Goal: Task Accomplishment & Management: Manage account settings

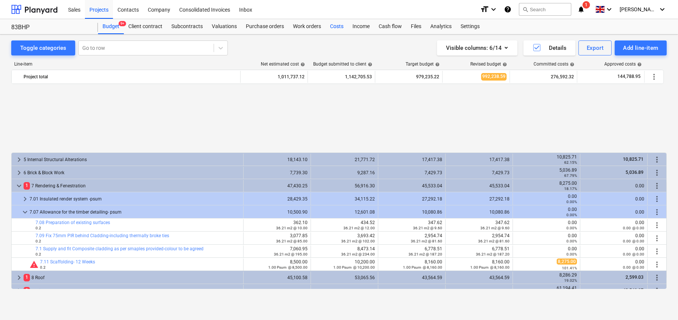
scroll to position [340, 0]
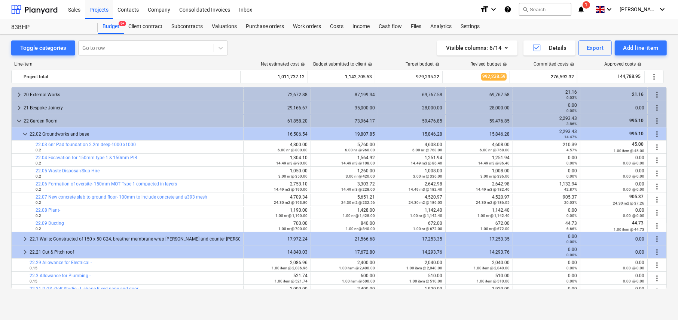
click at [110, 26] on div "Budget 9+" at bounding box center [111, 26] width 26 height 15
click at [111, 23] on div "Budget 9+" at bounding box center [111, 26] width 26 height 15
click at [96, 10] on div "Projects" at bounding box center [99, 9] width 28 height 19
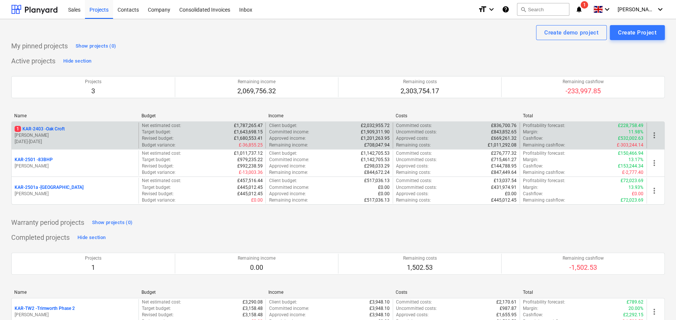
click at [62, 129] on p "1 KAR-2403 - Oak Croft" at bounding box center [40, 129] width 50 height 6
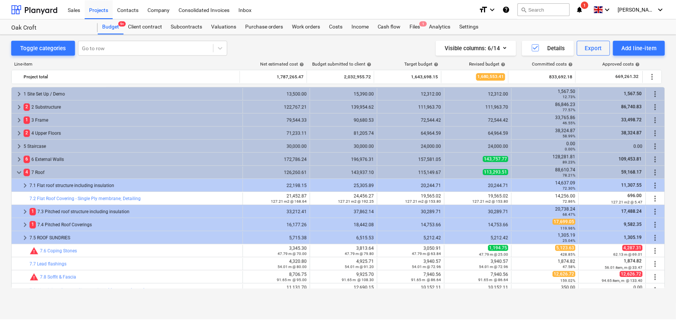
scroll to position [32, 0]
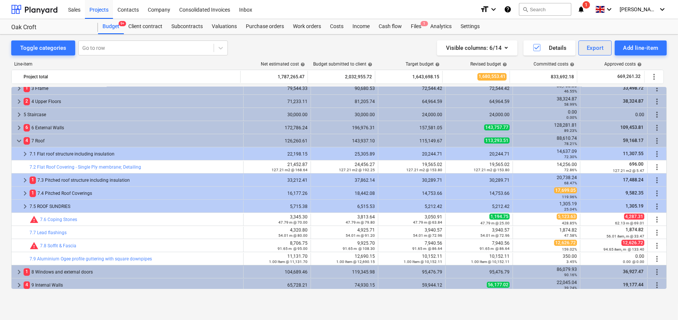
click at [598, 51] on div "Export" at bounding box center [595, 48] width 17 height 10
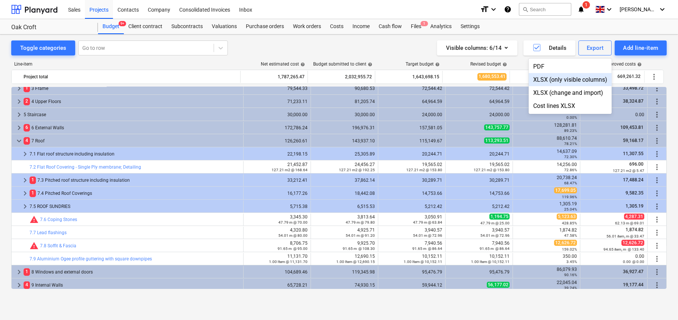
click at [549, 79] on div "XLSX (only visible columns)" at bounding box center [570, 79] width 83 height 13
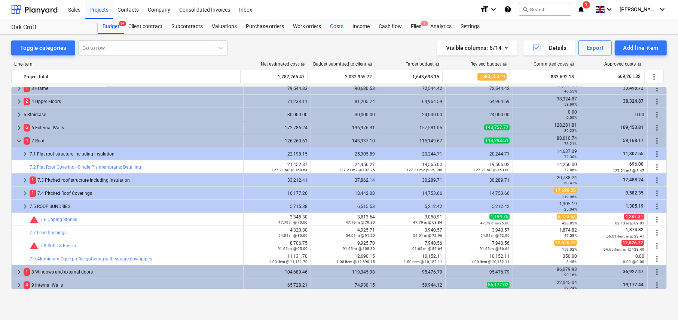
click at [338, 27] on div "Costs" at bounding box center [337, 26] width 22 height 15
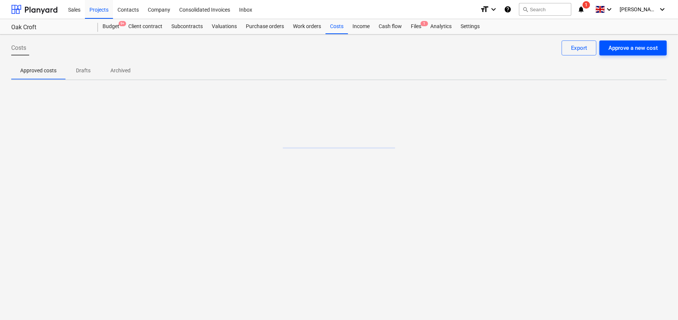
click at [639, 52] on div "Approve a new cost" at bounding box center [632, 48] width 49 height 10
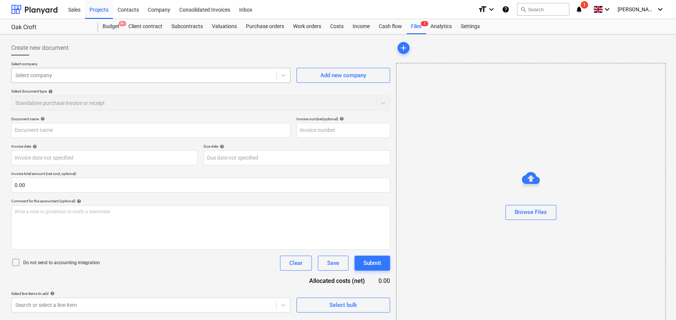
click at [54, 76] on div at bounding box center [143, 74] width 257 height 7
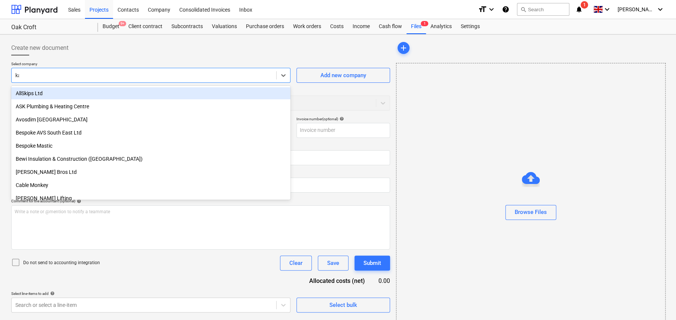
type input "kar"
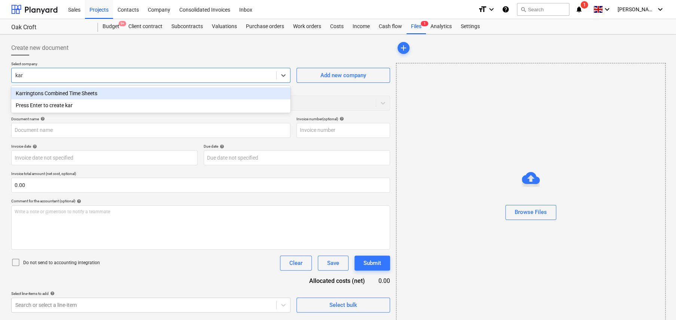
click at [89, 96] on div "Karringtons Combined Time Sheets" at bounding box center [150, 93] width 279 height 12
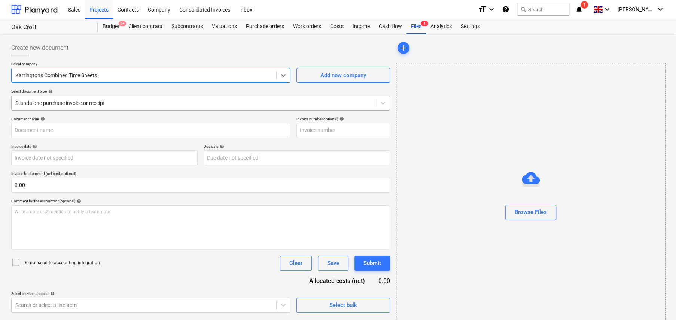
click at [109, 103] on div at bounding box center [193, 102] width 357 height 7
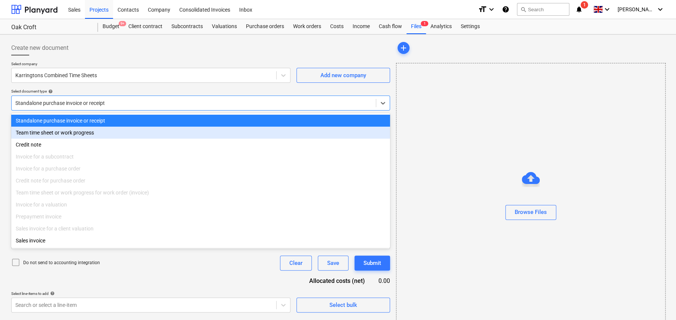
click at [76, 133] on div "Team time sheet or work progress" at bounding box center [200, 132] width 379 height 12
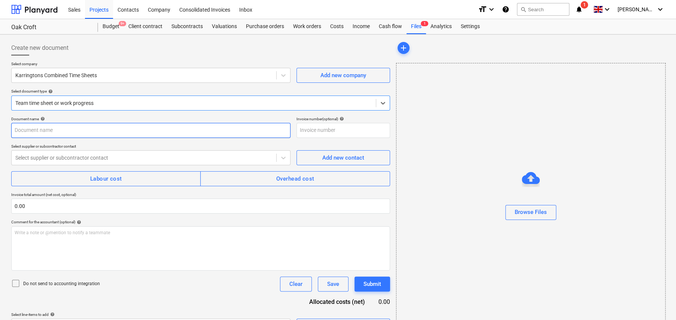
click at [76, 134] on input "text" at bounding box center [150, 130] width 279 height 15
drag, startPoint x: 89, startPoint y: 135, endPoint x: 84, endPoint y: 134, distance: 5.7
click at [89, 135] on input "Weeks 03Fe to [DATE]" at bounding box center [150, 130] width 279 height 15
click at [51, 130] on input "Weeks 03Fe to [DATE]" at bounding box center [150, 130] width 279 height 15
type input "Weeks 03Fe to [DATE]"
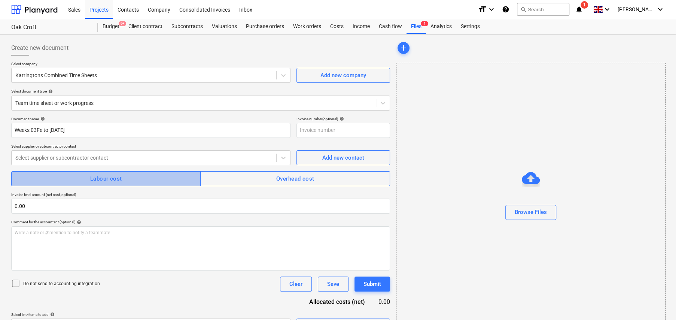
click at [129, 178] on span "Labour cost" at bounding box center [105, 179] width 173 height 10
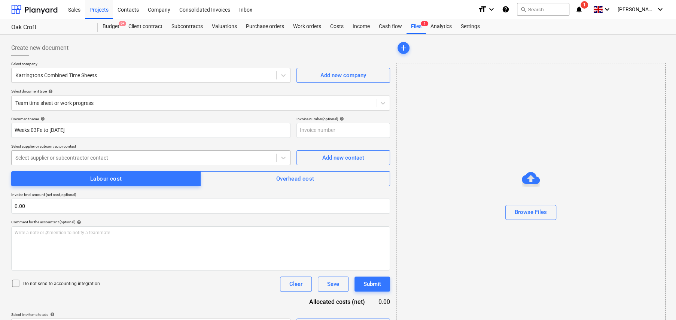
click at [96, 155] on div at bounding box center [143, 157] width 257 height 7
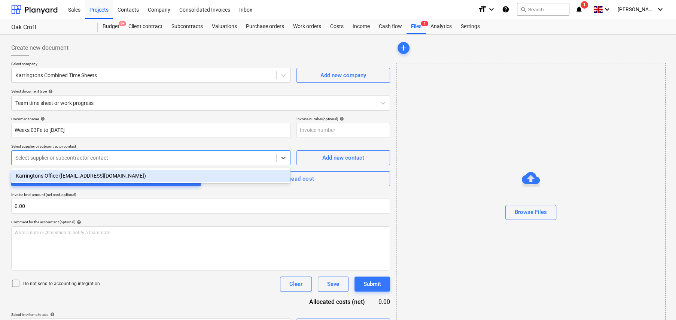
click at [86, 176] on div "Karringtons Office ([EMAIL_ADDRESS][DOMAIN_NAME])" at bounding box center [150, 176] width 279 height 12
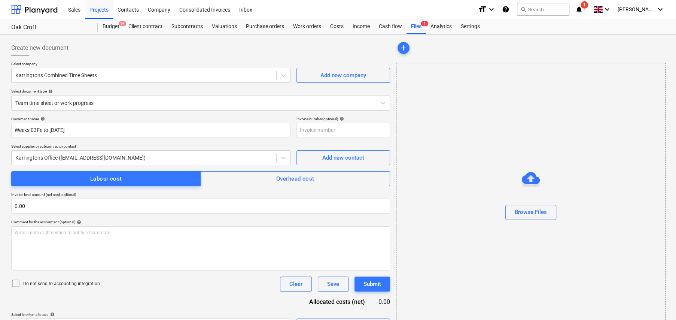
click at [13, 283] on icon at bounding box center [15, 282] width 9 height 9
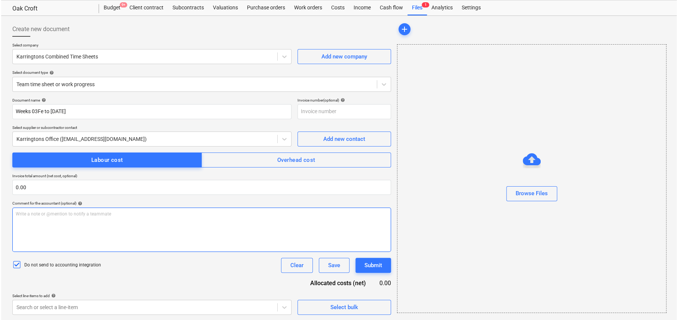
scroll to position [19, 0]
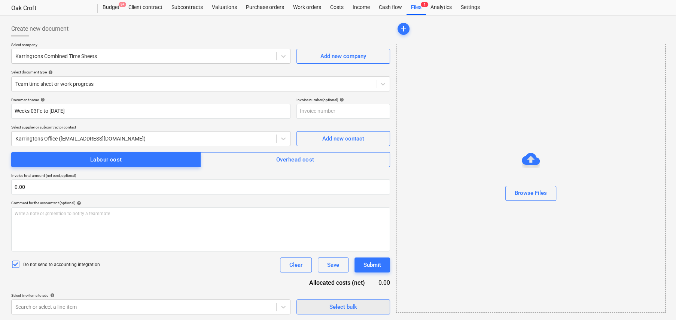
click at [343, 308] on div "Select bulk" at bounding box center [343, 307] width 28 height 10
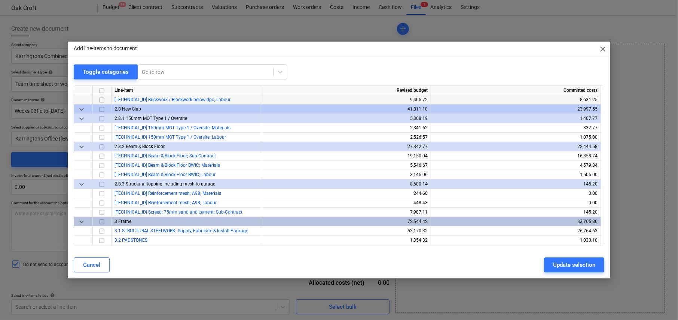
scroll to position [299, 0]
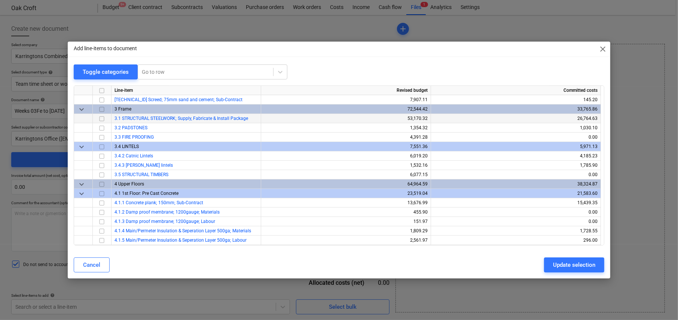
click at [101, 118] on input "checkbox" at bounding box center [101, 118] width 9 height 9
click at [102, 201] on input "checkbox" at bounding box center [101, 202] width 9 height 9
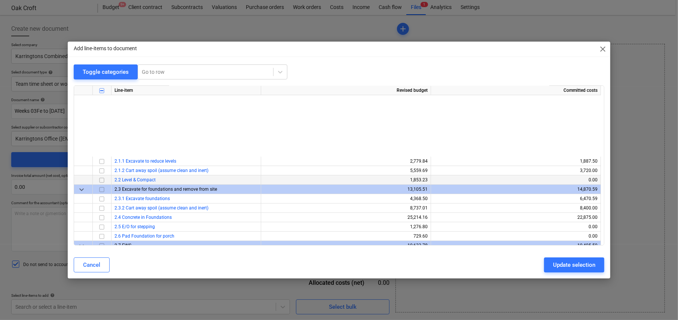
scroll to position [0, 0]
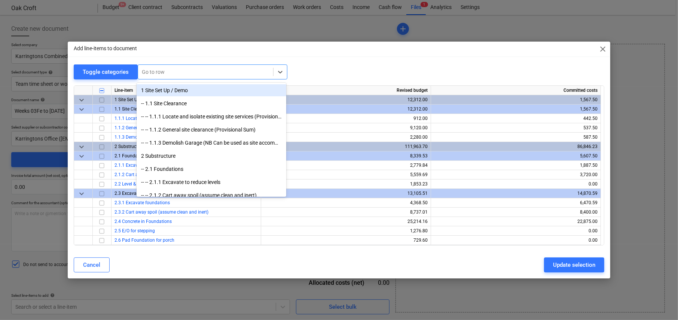
click at [168, 73] on div at bounding box center [206, 71] width 128 height 7
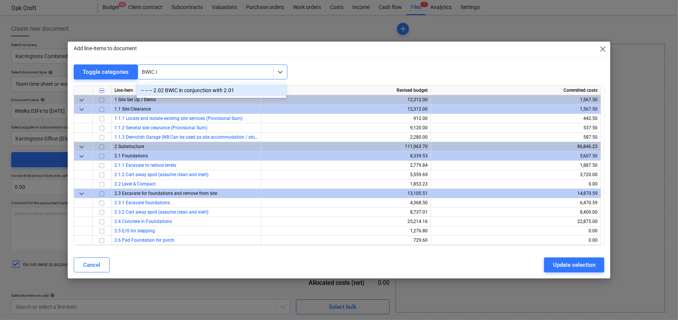
type input "BWIC in"
click at [191, 88] on div "-- -- -- 2.02 BWIC in conjunction with 2.01" at bounding box center [212, 90] width 150 height 12
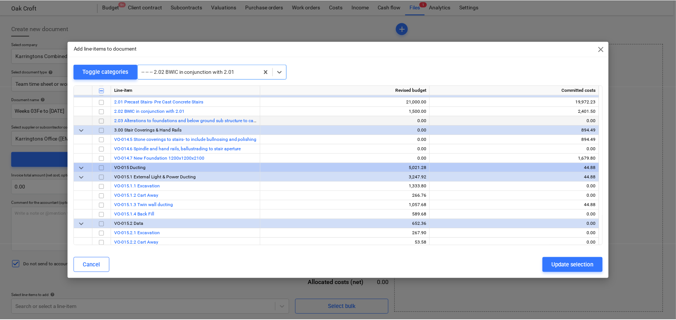
scroll to position [4079, 0]
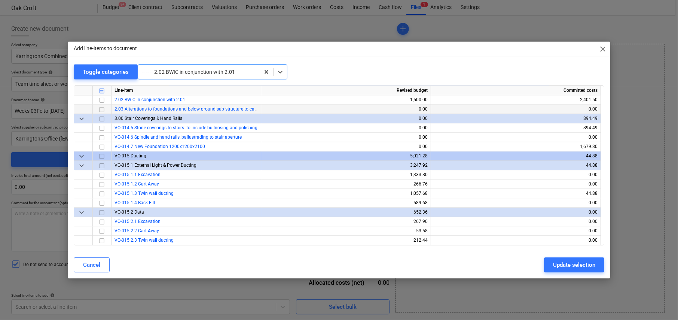
drag, startPoint x: 102, startPoint y: 97, endPoint x: 149, endPoint y: 106, distance: 48.4
click at [102, 97] on input "checkbox" at bounding box center [101, 99] width 9 height 9
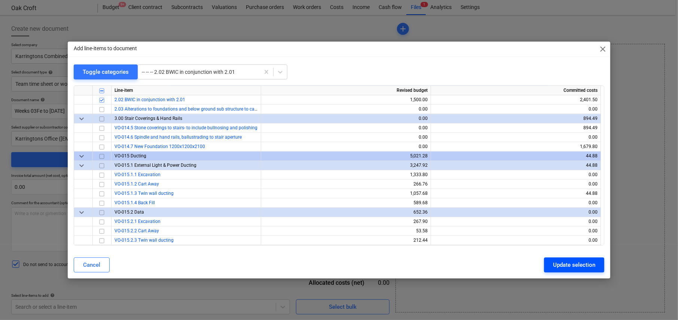
click at [568, 261] on div "Update selection" at bounding box center [574, 265] width 42 height 10
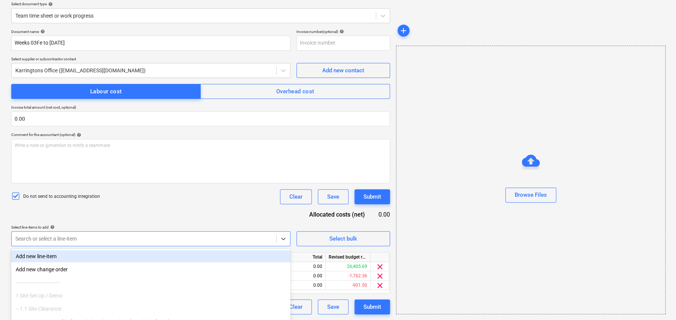
scroll to position [130, 0]
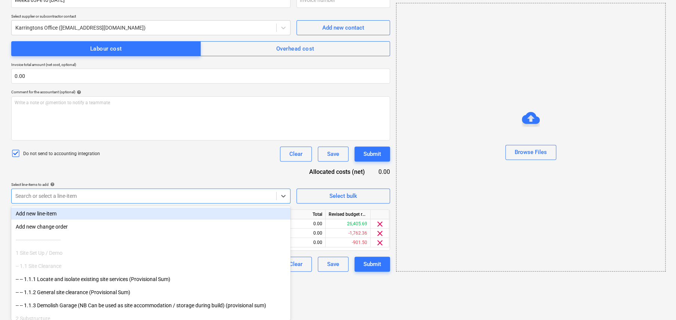
click at [109, 190] on body "Sales Projects Contacts Company Consolidated Invoices Inbox format_size keyboar…" at bounding box center [338, 30] width 676 height 320
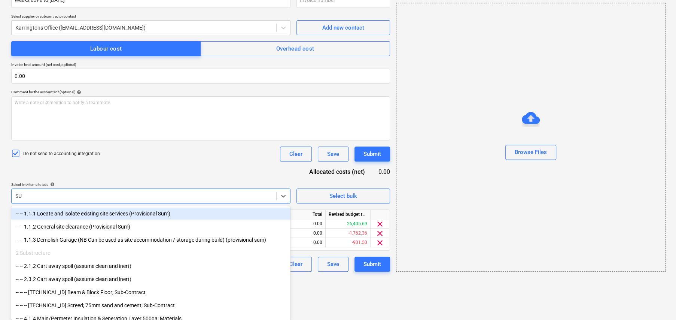
type input "SUN"
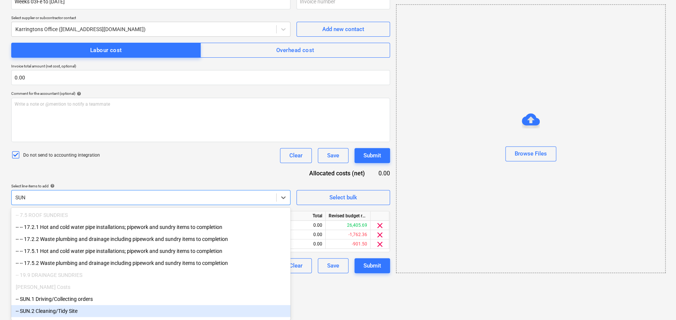
click at [82, 311] on div "-- SUN.2 Cleaning/Tidy Site" at bounding box center [150, 311] width 279 height 12
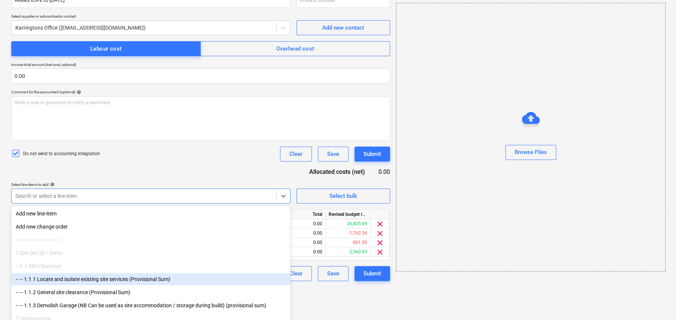
click at [368, 190] on html "Sales Projects Contacts Company Consolidated Invoices Inbox format_size keyboar…" at bounding box center [338, 30] width 676 height 320
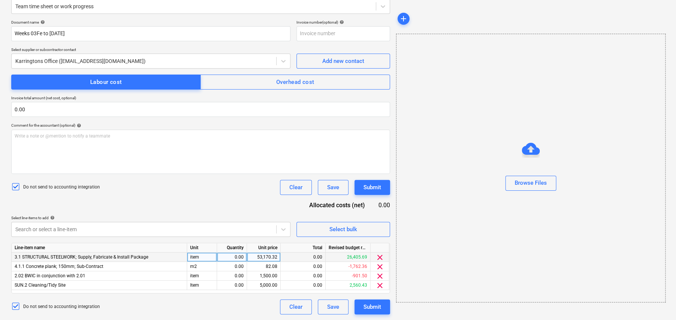
click at [205, 256] on div "item" at bounding box center [202, 256] width 30 height 9
click at [206, 266] on div "m2" at bounding box center [202, 266] width 30 height 9
type input "item"
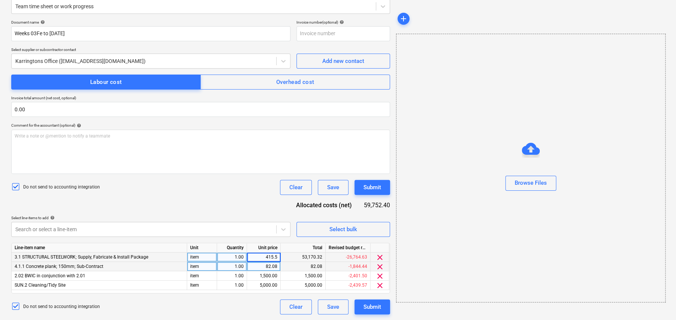
type input "415.50"
type input "110"
type input "137.5"
type input "50"
click at [373, 305] on div "Submit" at bounding box center [372, 307] width 18 height 10
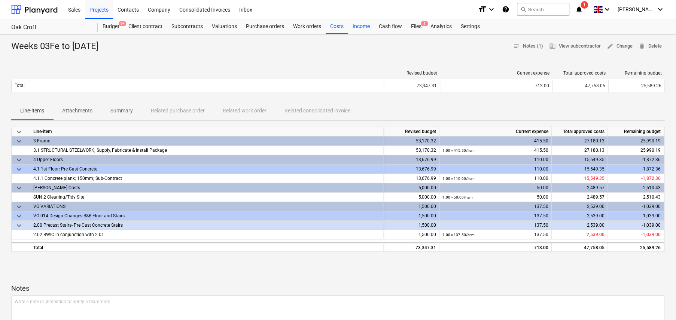
drag, startPoint x: 339, startPoint y: 27, endPoint x: 361, endPoint y: 33, distance: 23.2
click at [339, 27] on div "Costs" at bounding box center [337, 26] width 22 height 15
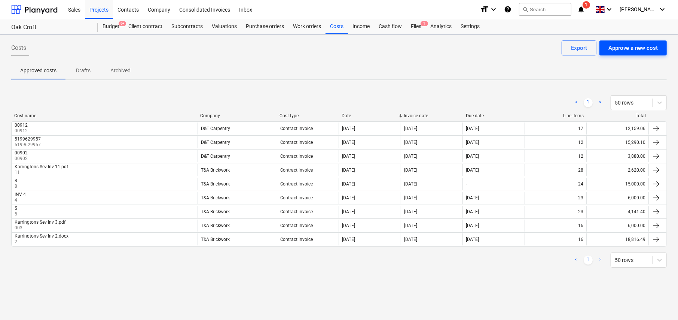
click at [641, 52] on div "Approve a new cost" at bounding box center [632, 48] width 49 height 10
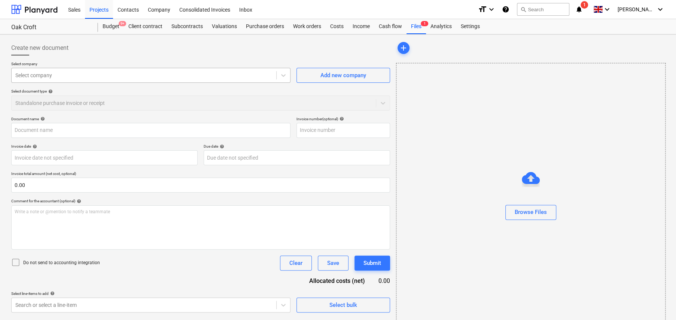
click at [141, 79] on div at bounding box center [143, 74] width 257 height 7
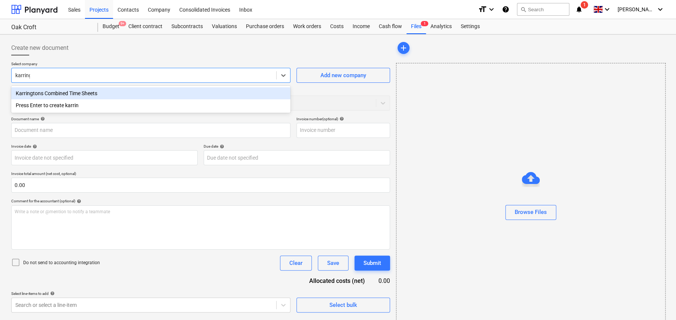
type input "karringt"
click at [74, 94] on div "Karringtons Combined Time Sheets" at bounding box center [150, 93] width 279 height 12
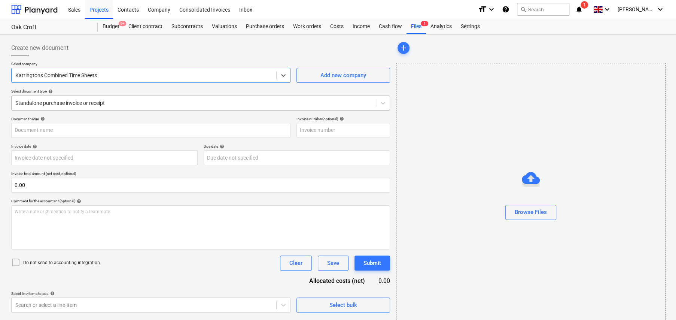
click at [73, 104] on div at bounding box center [193, 102] width 357 height 7
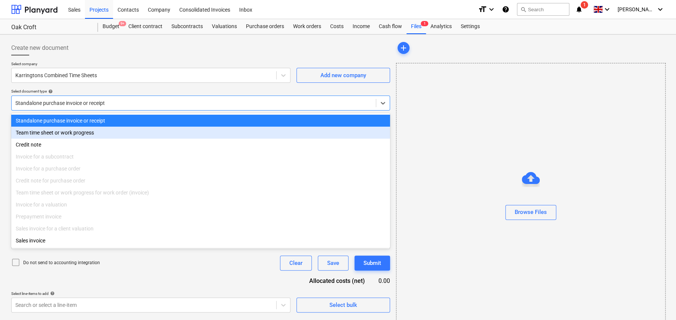
click at [62, 129] on div "Team time sheet or work progress" at bounding box center [200, 132] width 379 height 12
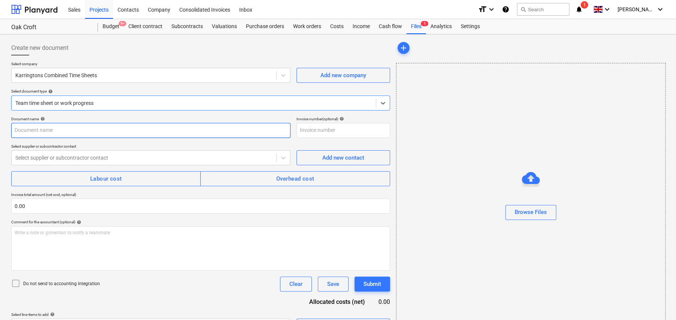
click at [62, 132] on input "text" at bounding box center [150, 130] width 279 height 15
type input "Weeks [DATE] to [DATE]"
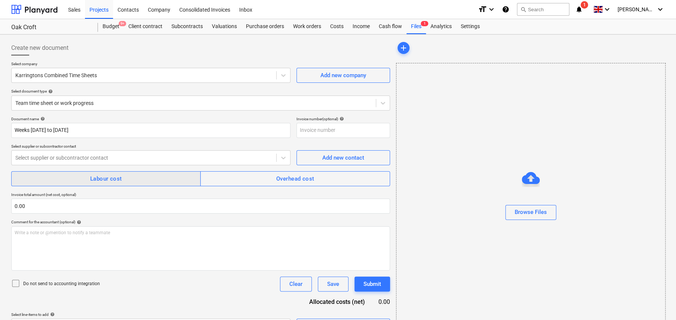
click at [108, 182] on div "Labour cost" at bounding box center [106, 179] width 32 height 10
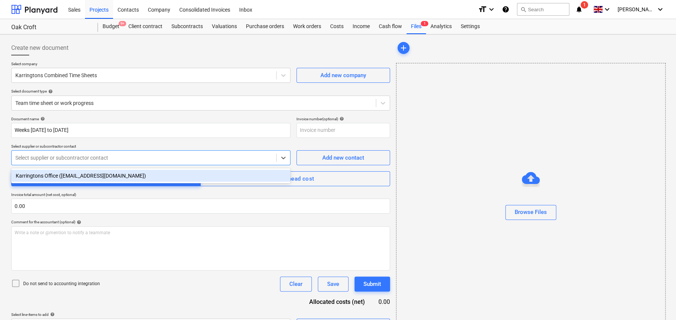
click at [131, 158] on div at bounding box center [143, 157] width 257 height 7
click at [104, 174] on div "Karringtons Office ([EMAIL_ADDRESS][DOMAIN_NAME])" at bounding box center [150, 176] width 279 height 12
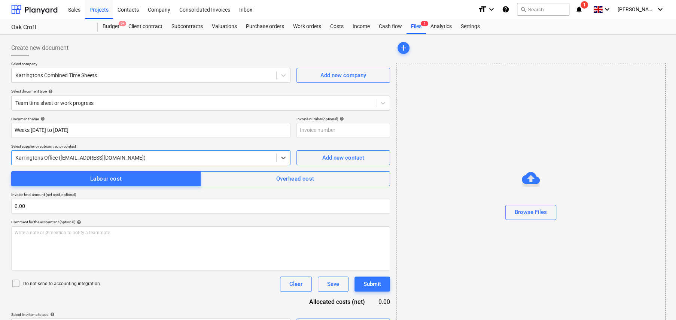
drag, startPoint x: 13, startPoint y: 285, endPoint x: 34, endPoint y: 278, distance: 22.0
click at [14, 284] on icon at bounding box center [15, 282] width 9 height 9
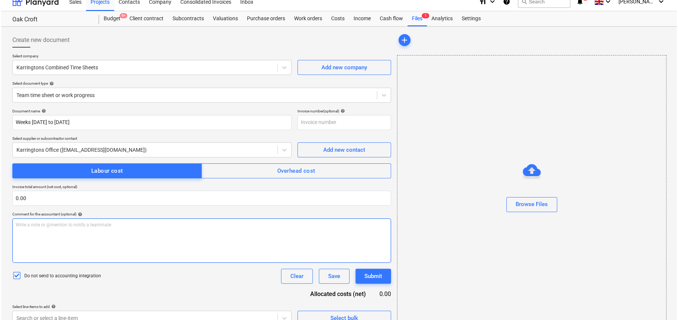
scroll to position [19, 0]
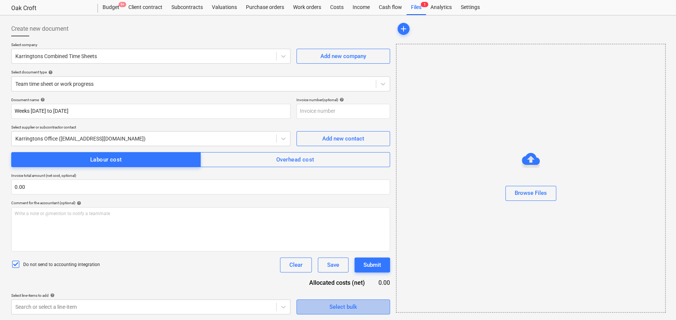
click at [350, 306] on div "Select bulk" at bounding box center [343, 307] width 28 height 10
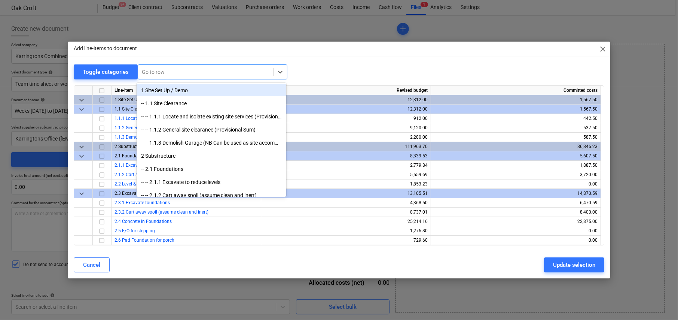
click at [186, 73] on div at bounding box center [206, 71] width 128 height 7
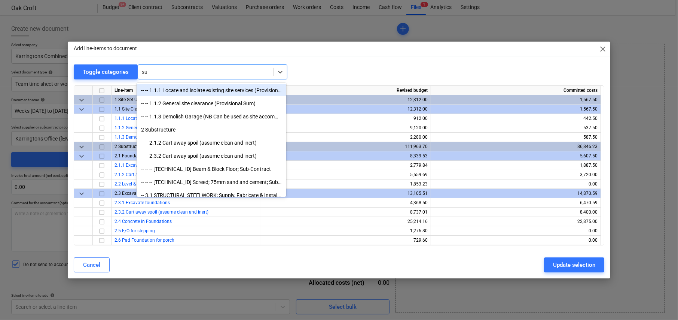
type input "sun"
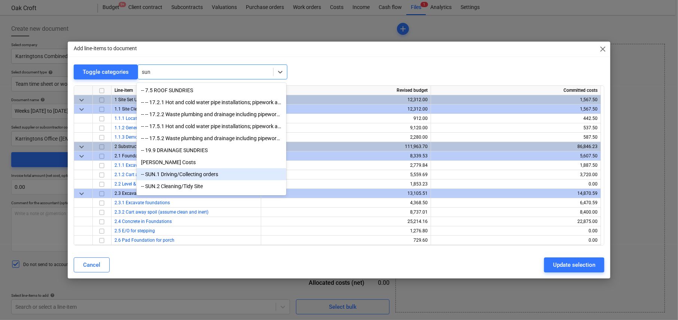
click at [182, 173] on div "-- SUN.1 Driving/Collecting orders" at bounding box center [212, 174] width 150 height 12
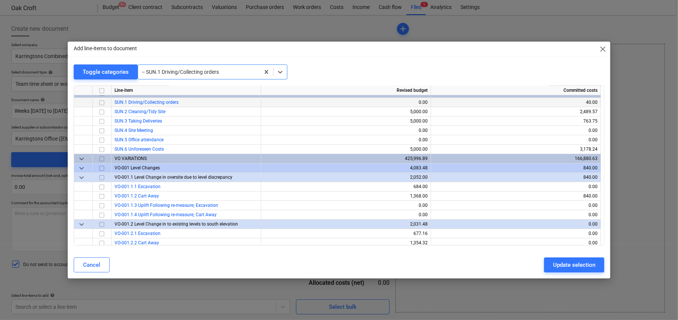
scroll to position [2320, 0]
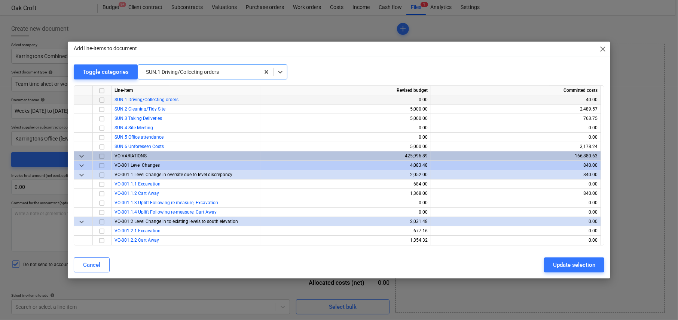
click at [102, 99] on input "checkbox" at bounding box center [101, 99] width 9 height 9
click at [103, 117] on input "checkbox" at bounding box center [101, 118] width 9 height 9
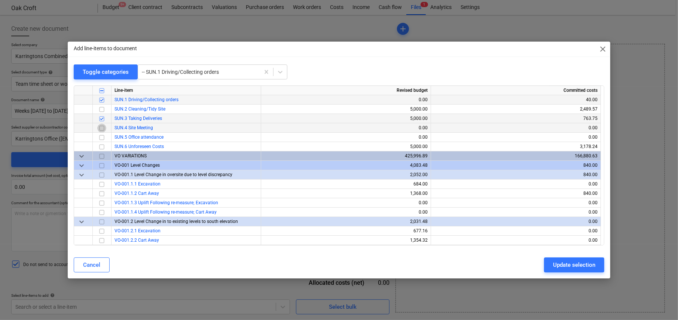
click at [102, 126] on input "checkbox" at bounding box center [101, 127] width 9 height 9
click at [158, 74] on div at bounding box center [199, 71] width 114 height 7
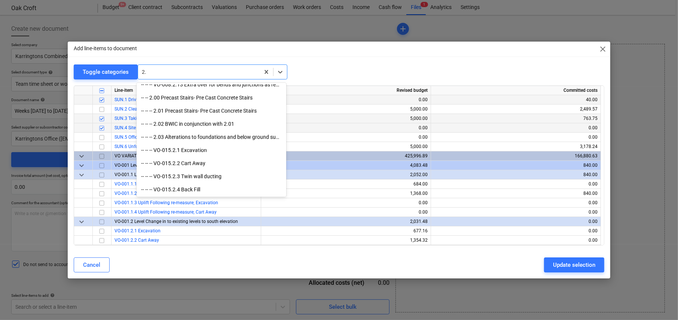
scroll to position [1171, 0]
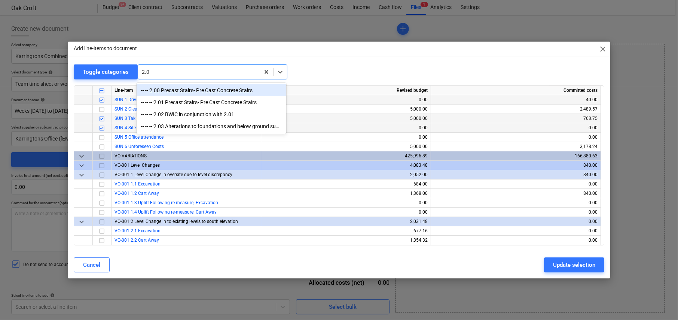
type input "2.02"
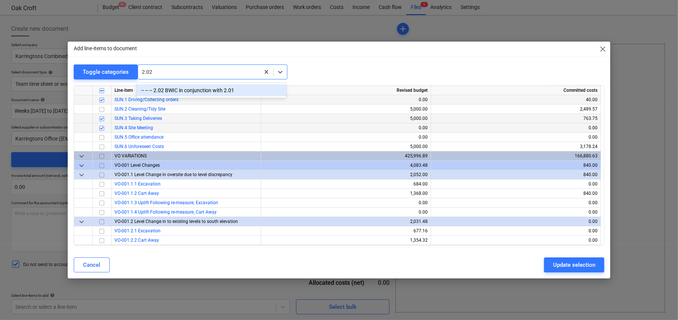
click at [186, 88] on div "-- -- -- 2.02 BWIC in conjunction with 2.01" at bounding box center [212, 90] width 150 height 12
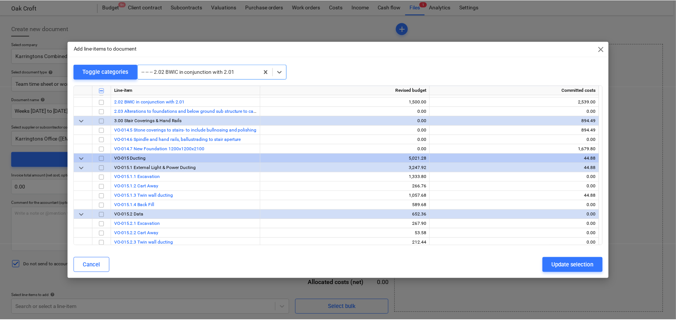
scroll to position [4079, 0]
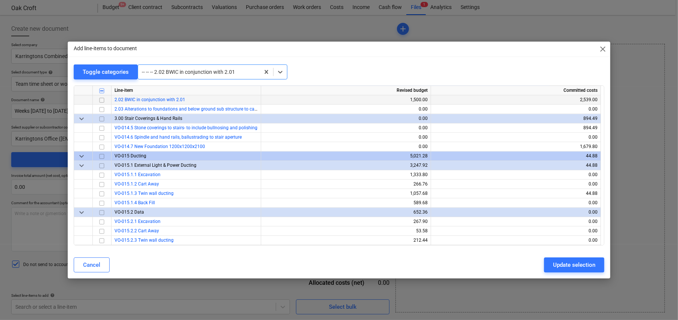
click at [102, 98] on input "checkbox" at bounding box center [101, 99] width 9 height 9
click at [573, 261] on div "Update selection" at bounding box center [574, 265] width 42 height 10
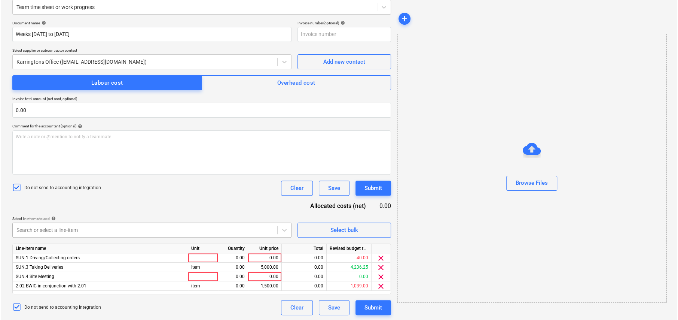
scroll to position [97, 0]
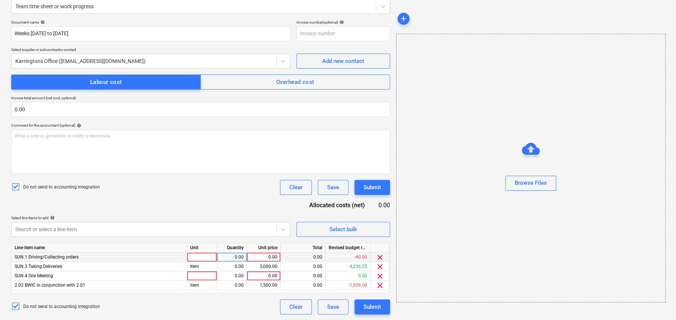
click at [202, 256] on div at bounding box center [202, 256] width 30 height 9
type input "item"
type input "80"
type input "50"
type input "item"
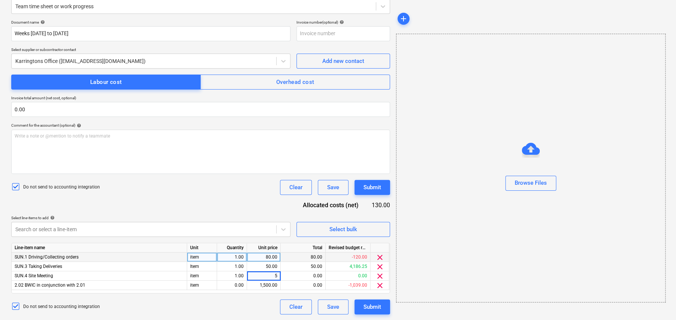
type input "50"
type input "1100"
click at [378, 310] on div "Submit" at bounding box center [372, 307] width 18 height 10
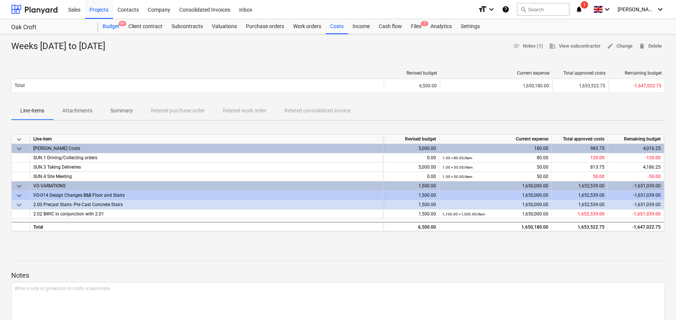
click at [110, 27] on div "Budget 9+" at bounding box center [111, 26] width 26 height 15
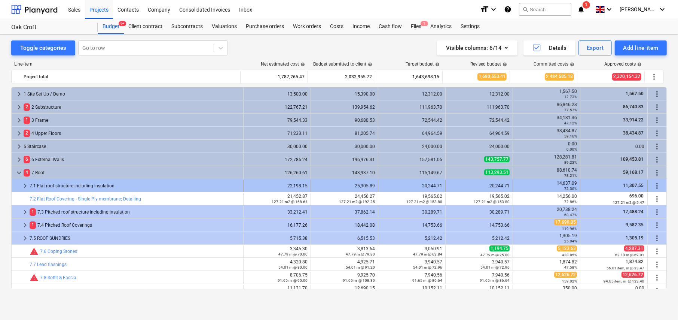
scroll to position [32, 0]
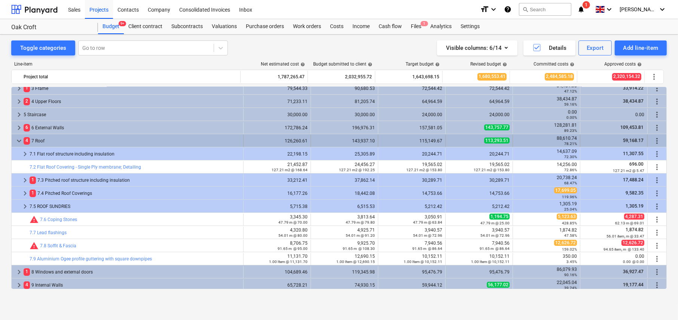
click at [17, 139] on span "keyboard_arrow_down" at bounding box center [19, 140] width 9 height 9
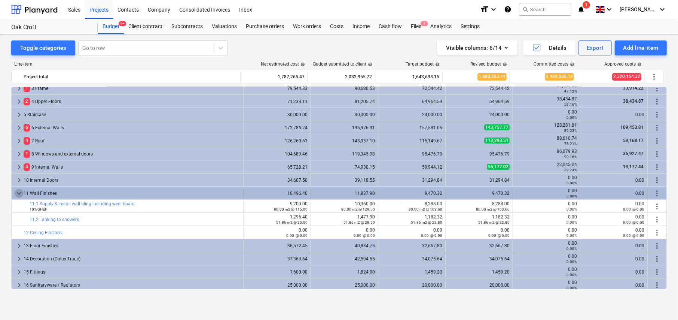
click at [17, 192] on span "keyboard_arrow_down" at bounding box center [19, 193] width 9 height 9
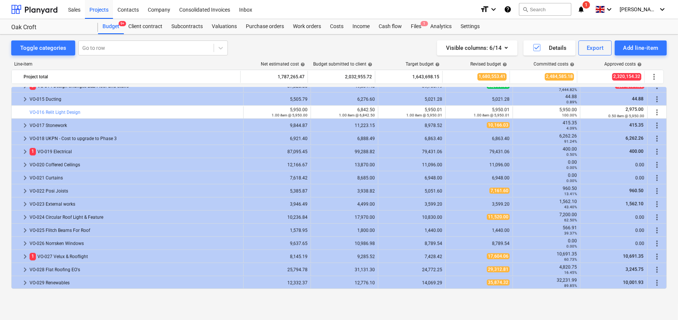
scroll to position [343, 0]
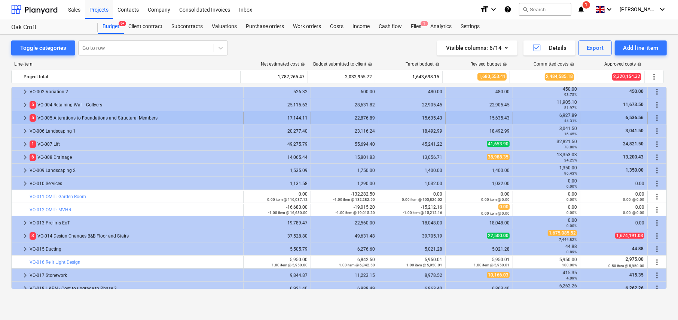
click at [24, 117] on span "keyboard_arrow_right" at bounding box center [25, 117] width 9 height 9
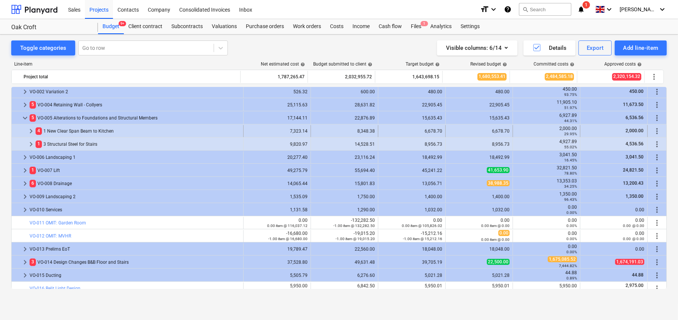
click at [31, 129] on span "keyboard_arrow_right" at bounding box center [31, 130] width 9 height 9
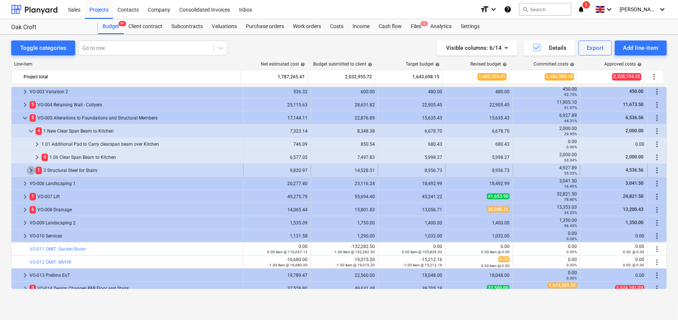
click at [30, 168] on span "keyboard_arrow_right" at bounding box center [31, 170] width 9 height 9
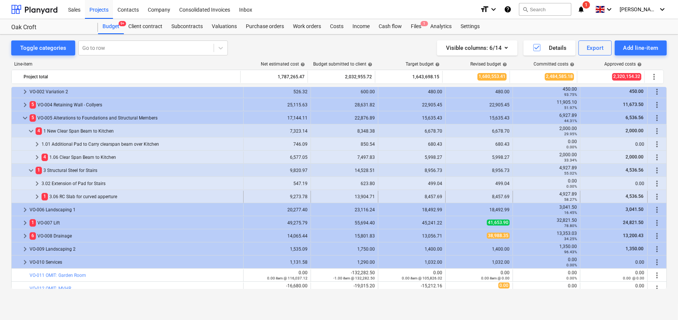
click at [34, 197] on span "keyboard_arrow_right" at bounding box center [37, 196] width 9 height 9
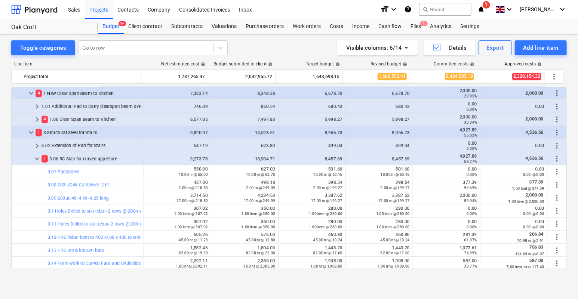
scroll to position [380, 0]
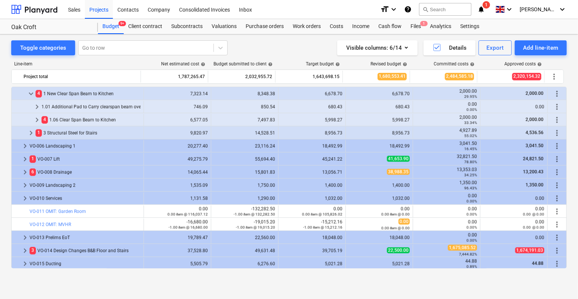
click at [31, 133] on span "keyboard_arrow_right" at bounding box center [31, 133] width 9 height 9
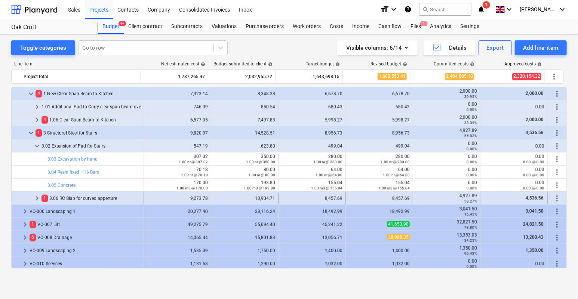
click at [38, 196] on span "keyboard_arrow_right" at bounding box center [37, 198] width 9 height 9
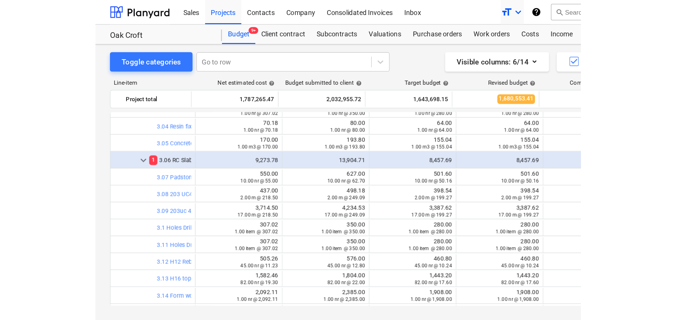
scroll to position [455, 0]
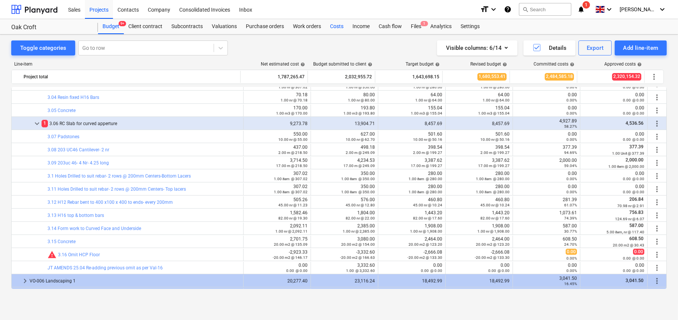
click at [336, 26] on div "Costs" at bounding box center [337, 26] width 22 height 15
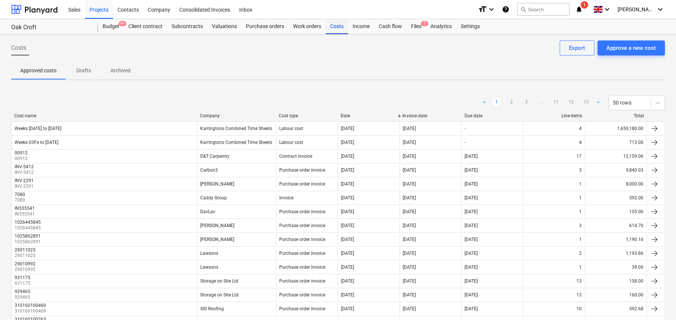
click at [339, 27] on div "Costs" at bounding box center [337, 26] width 22 height 15
click at [620, 49] on div "Approve a new cost" at bounding box center [630, 48] width 49 height 10
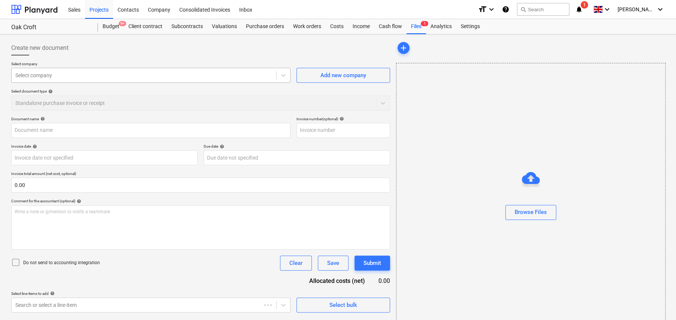
click at [64, 77] on div at bounding box center [143, 74] width 257 height 7
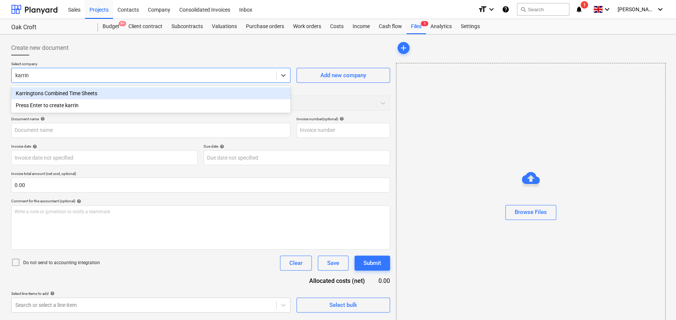
type input "karring"
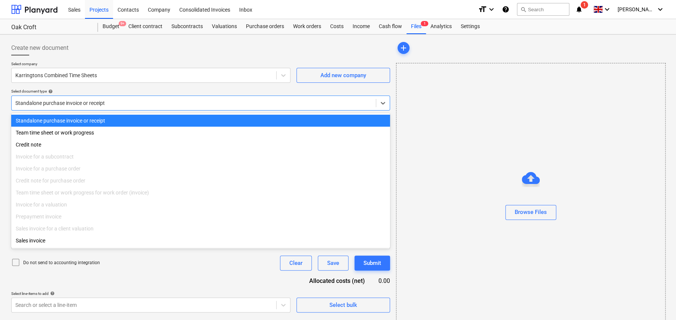
click at [65, 99] on div at bounding box center [193, 102] width 357 height 7
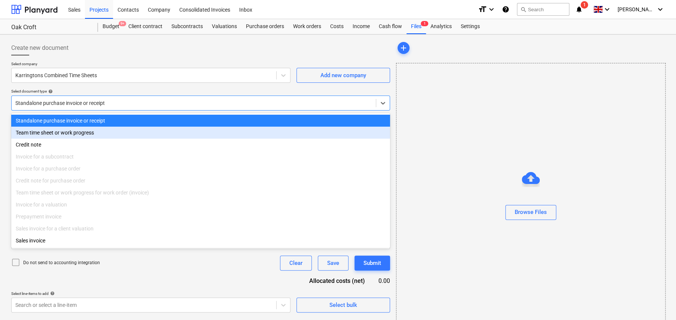
click at [56, 134] on div "Team time sheet or work progress" at bounding box center [200, 132] width 379 height 12
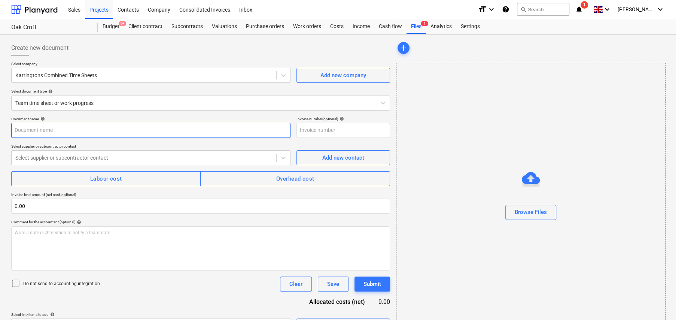
click at [55, 131] on input "text" at bounding box center [150, 130] width 279 height 15
type input "Weeks [DATE] to [DATE]"
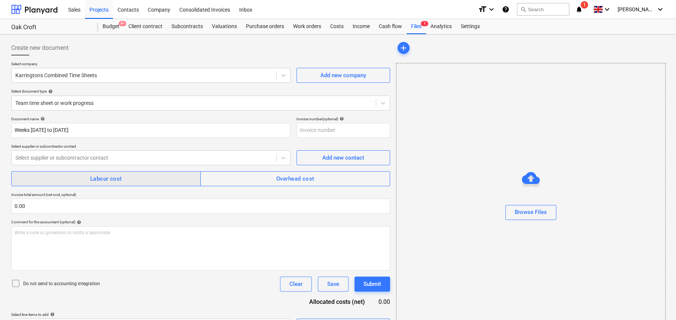
click at [110, 176] on div "Labour cost" at bounding box center [106, 179] width 32 height 10
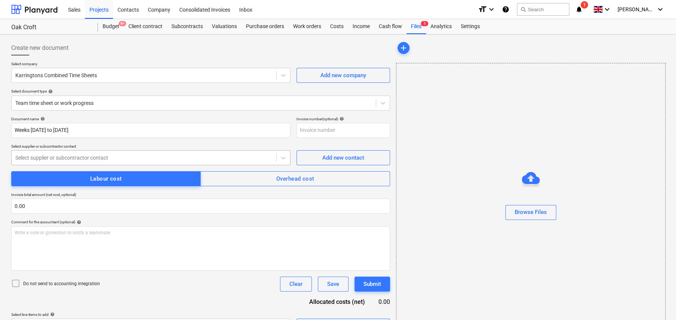
click at [88, 163] on div "Select supplier or subcontractor contact" at bounding box center [150, 157] width 279 height 15
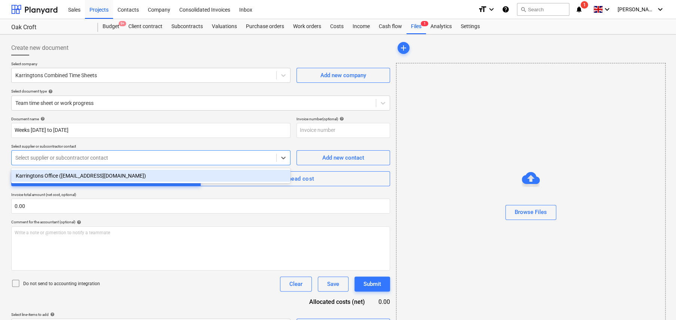
click at [68, 174] on div "Karringtons Office ([EMAIL_ADDRESS][DOMAIN_NAME])" at bounding box center [150, 176] width 279 height 12
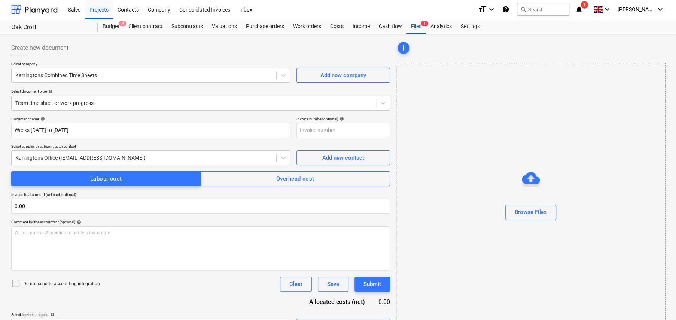
click at [14, 284] on icon at bounding box center [15, 282] width 9 height 9
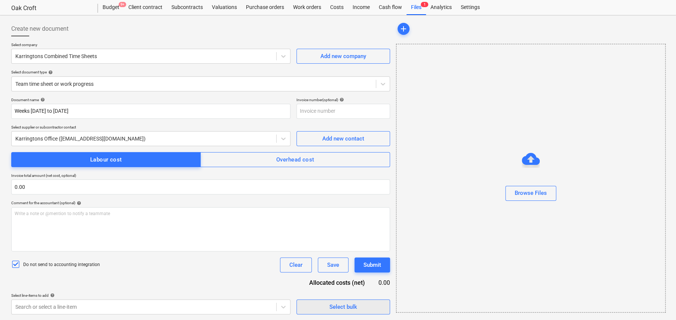
click at [342, 306] on div "Select bulk" at bounding box center [343, 307] width 28 height 10
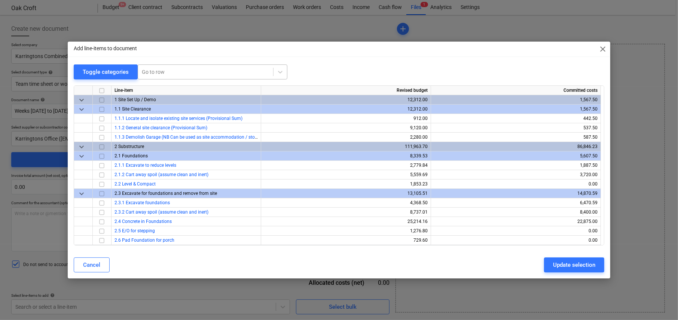
click at [155, 71] on div at bounding box center [206, 71] width 128 height 7
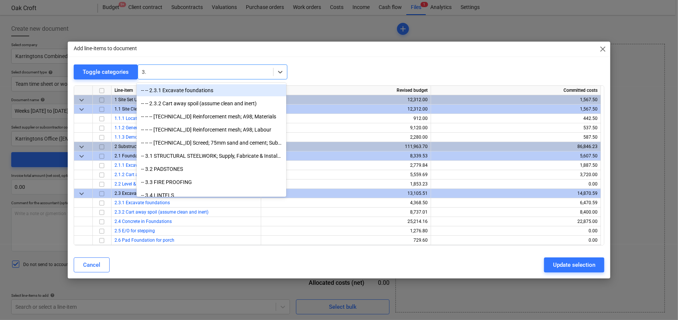
type input "3.1"
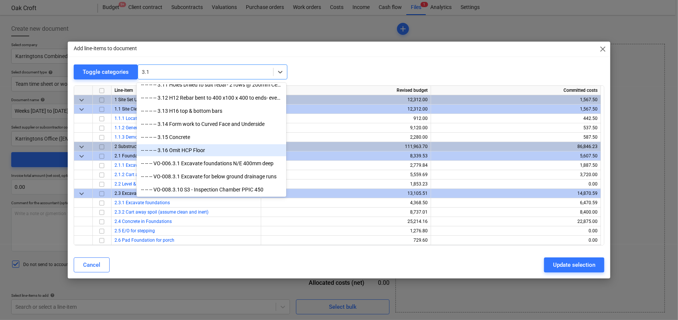
scroll to position [112, 0]
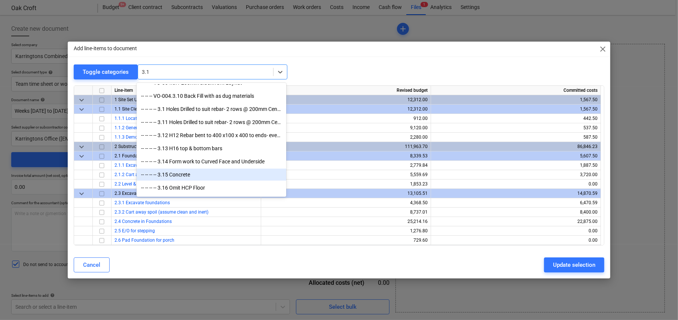
click at [186, 175] on div "-- -- -- -- 3.15 Concrete" at bounding box center [212, 174] width 150 height 12
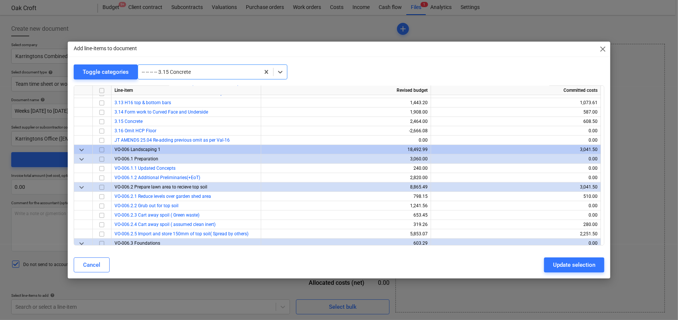
scroll to position [2956, 0]
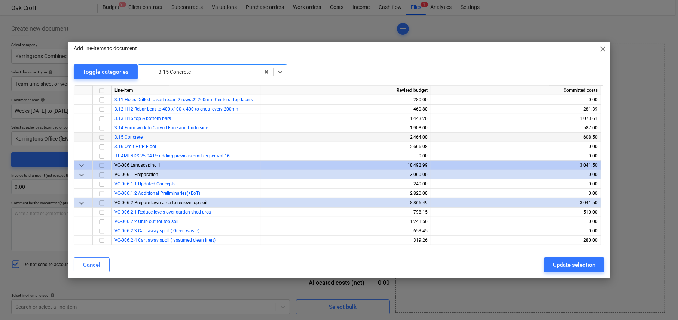
click at [101, 135] on input "checkbox" at bounding box center [101, 137] width 9 height 9
click at [101, 125] on input "checkbox" at bounding box center [101, 127] width 9 height 9
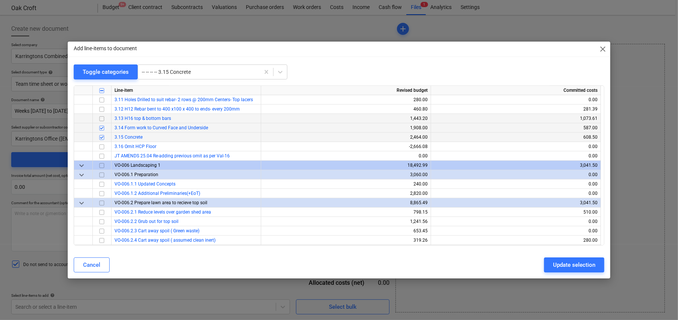
click at [102, 116] on input "checkbox" at bounding box center [101, 118] width 9 height 9
click at [101, 108] on input "checkbox" at bounding box center [101, 109] width 9 height 9
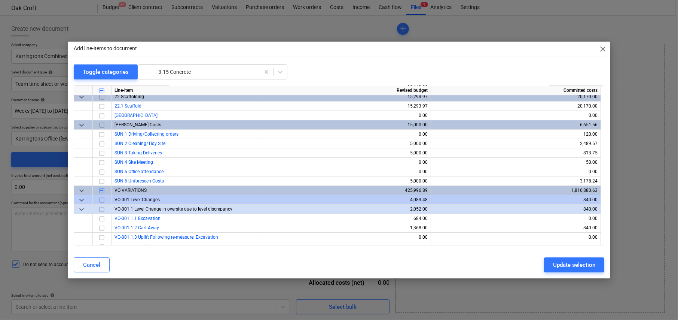
scroll to position [2282, 0]
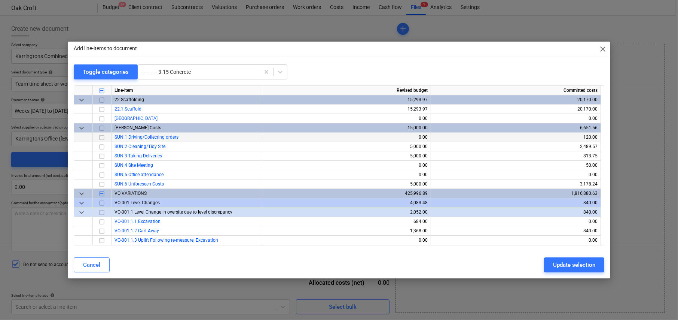
click at [101, 136] on input "checkbox" at bounding box center [101, 137] width 9 height 9
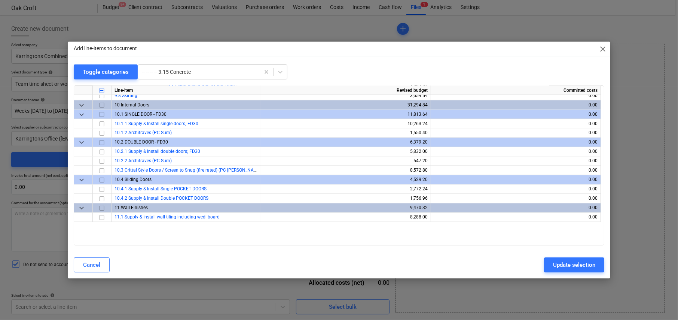
scroll to position [1160, 0]
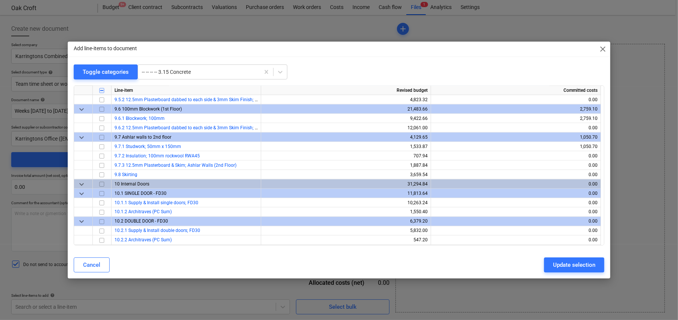
click at [180, 62] on div "Add line-items to document close Toggle categories -- -- -- -- 3.15 Concrete Li…" at bounding box center [339, 160] width 543 height 237
click at [180, 71] on div at bounding box center [199, 71] width 114 height 7
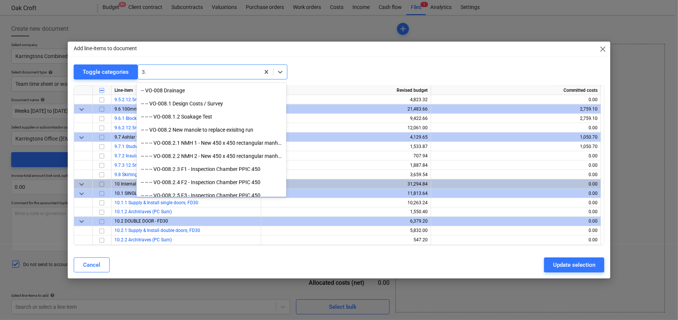
scroll to position [896, 0]
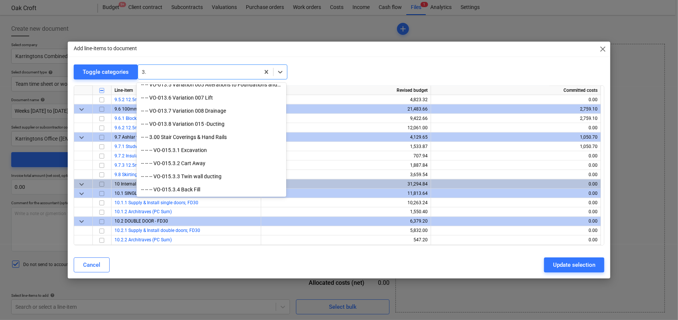
type input "3.1"
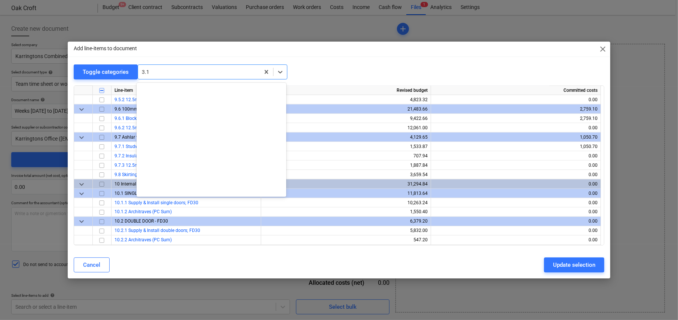
scroll to position [0, 0]
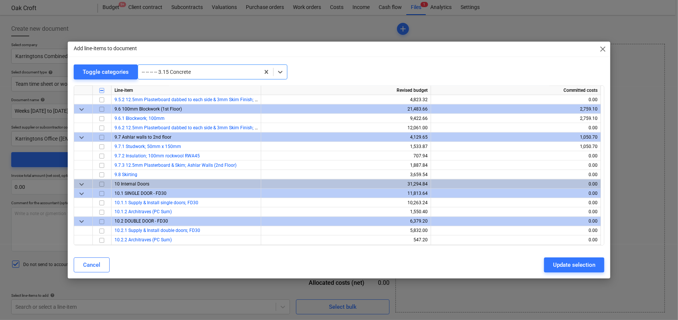
click at [164, 73] on div at bounding box center [199, 71] width 114 height 7
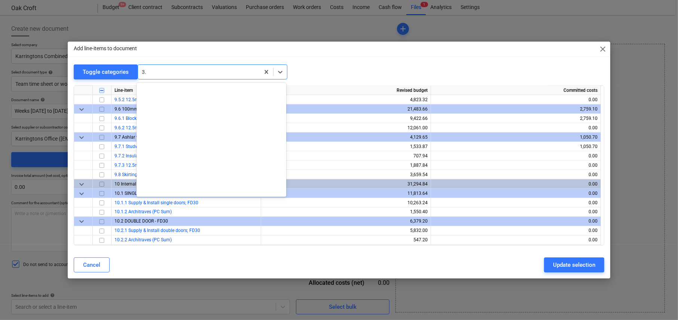
scroll to position [215, 0]
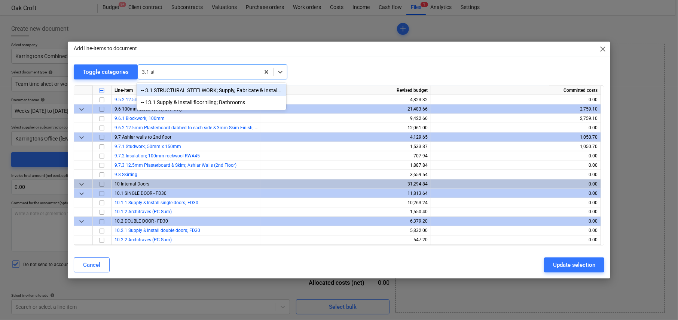
type input "3.1 str"
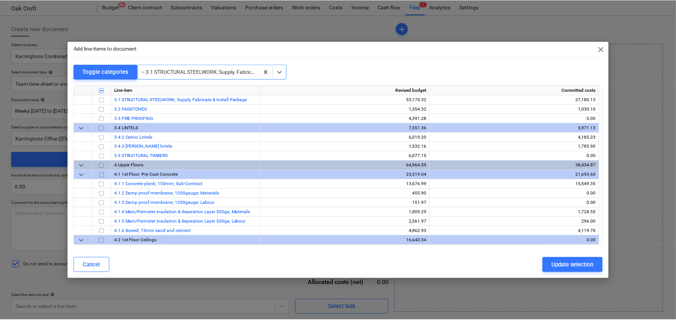
scroll to position [318, 0]
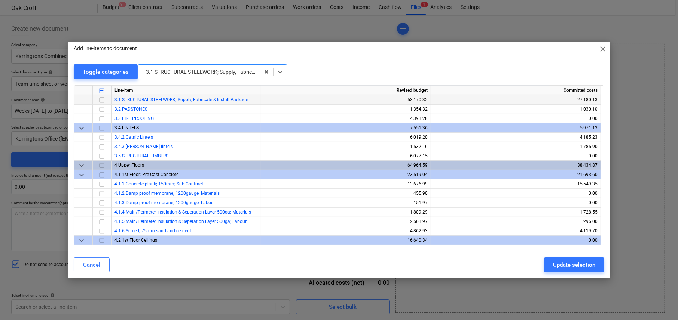
drag, startPoint x: 102, startPoint y: 99, endPoint x: 109, endPoint y: 99, distance: 6.7
click at [102, 99] on input "checkbox" at bounding box center [101, 99] width 9 height 9
click at [575, 266] on div "Update selection" at bounding box center [574, 265] width 42 height 10
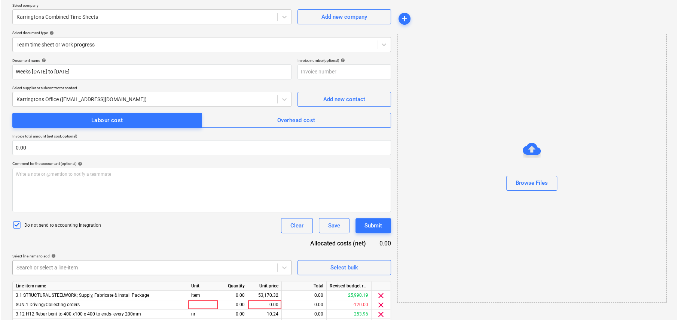
scroll to position [115, 0]
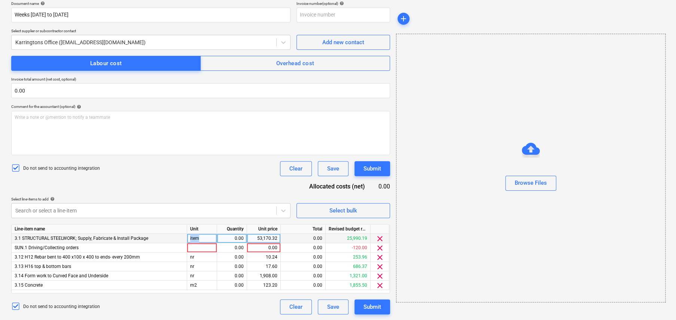
drag, startPoint x: 202, startPoint y: 238, endPoint x: 186, endPoint y: 237, distance: 15.7
click at [0, 0] on div "3.1 STRUCTURAL STEELWORK; Supply, Fabricate & Install Package item 0.00 53,170.…" at bounding box center [0, 0] width 0 height 0
copy div "item"
click at [201, 247] on div at bounding box center [202, 247] width 30 height 9
type input "item"
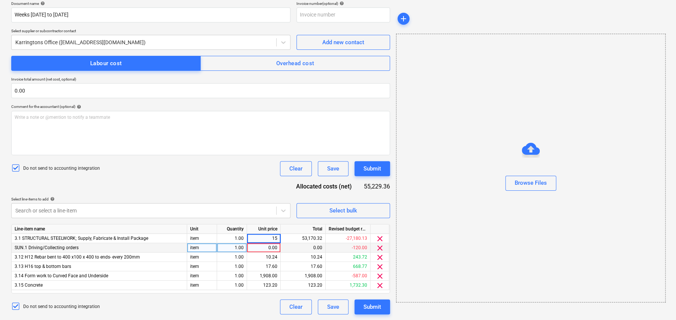
type input "150"
type input "647.50"
type input "747.50"
type input "2322.50"
type input "945"
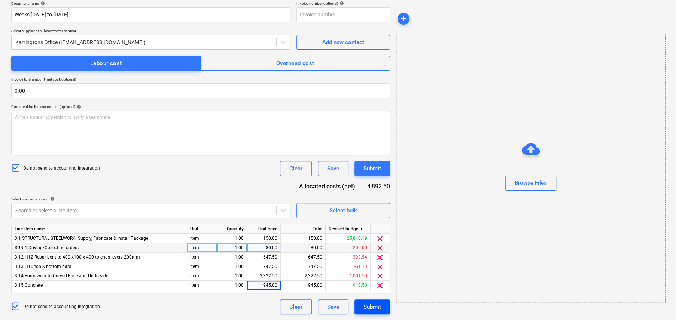
click at [374, 304] on div "Submit" at bounding box center [372, 307] width 18 height 10
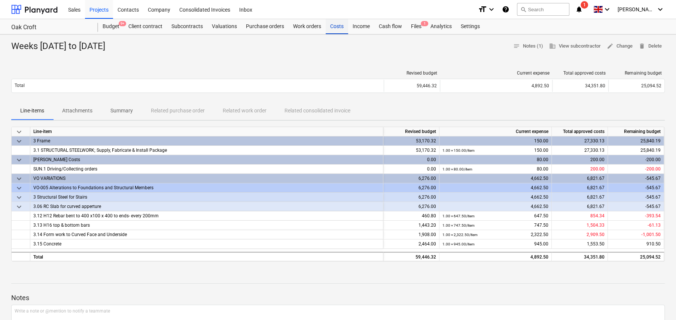
click at [335, 28] on div "Costs" at bounding box center [337, 26] width 22 height 15
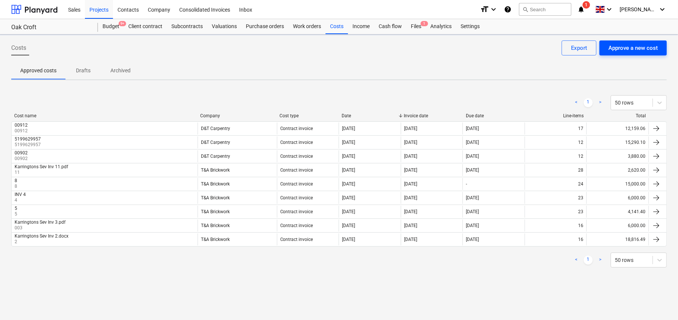
click at [620, 46] on div "Approve a new cost" at bounding box center [632, 48] width 49 height 10
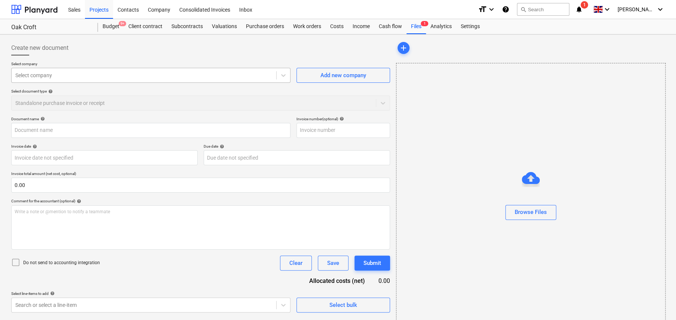
click at [56, 75] on div at bounding box center [143, 74] width 257 height 7
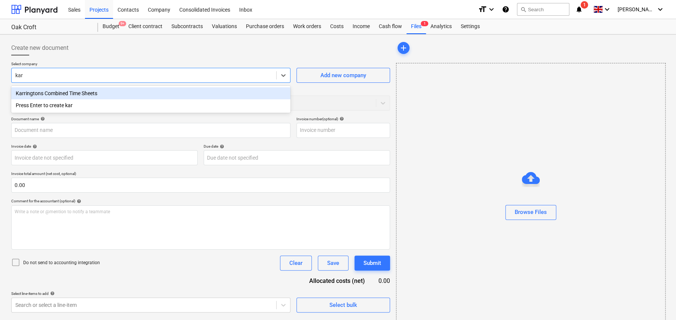
type input "[PERSON_NAME]"
click at [60, 92] on div "Karringtons Combined Time Sheets" at bounding box center [150, 93] width 279 height 12
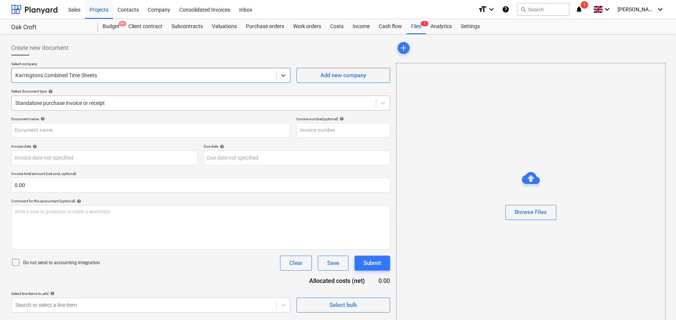
click at [71, 104] on div at bounding box center [193, 102] width 357 height 7
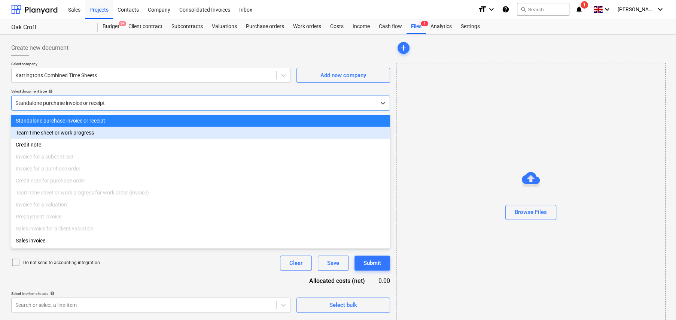
click at [55, 134] on div "Team time sheet or work progress" at bounding box center [200, 132] width 379 height 12
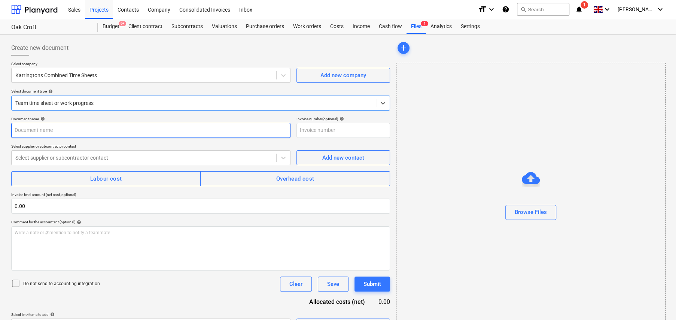
click at [86, 131] on input "text" at bounding box center [150, 130] width 279 height 15
type input "Weeks [DATE] to [DATE]"
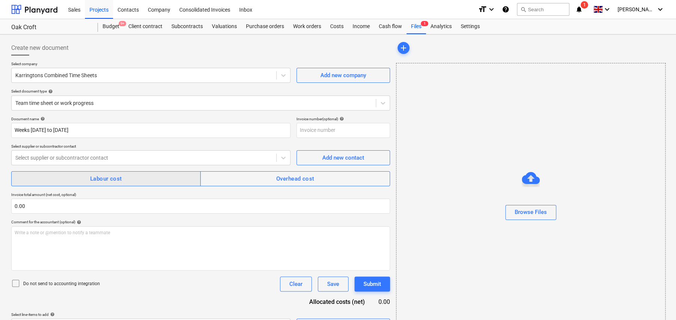
click at [114, 181] on div "Labour cost" at bounding box center [106, 179] width 32 height 10
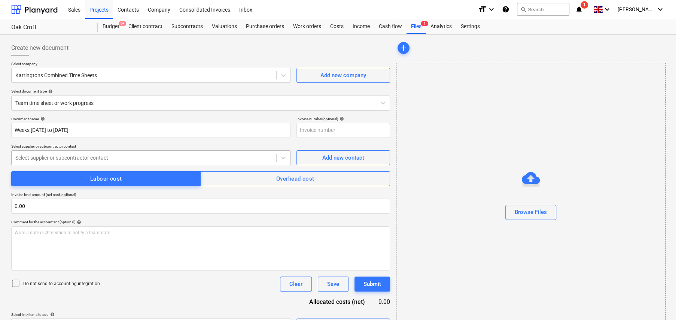
click at [82, 157] on div at bounding box center [143, 157] width 257 height 7
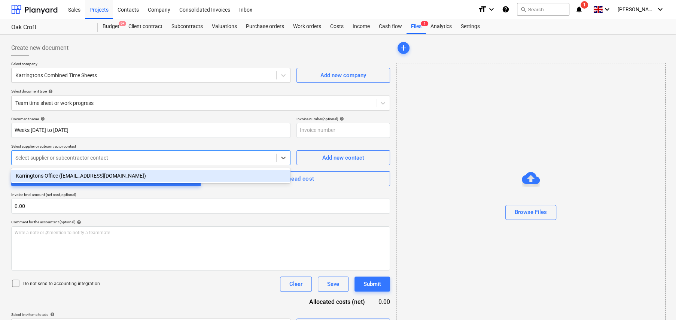
click at [85, 171] on div "Karringtons Office ([EMAIL_ADDRESS][DOMAIN_NAME])" at bounding box center [150, 176] width 279 height 12
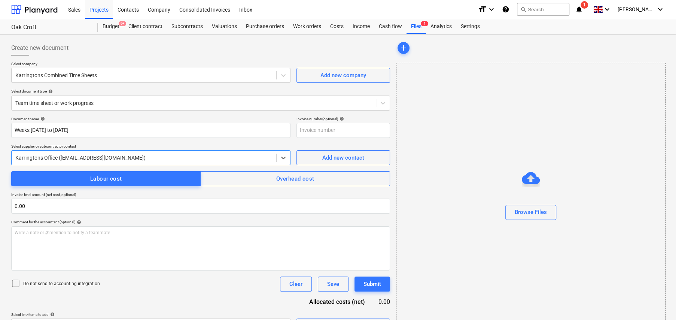
click at [16, 283] on icon at bounding box center [15, 282] width 9 height 9
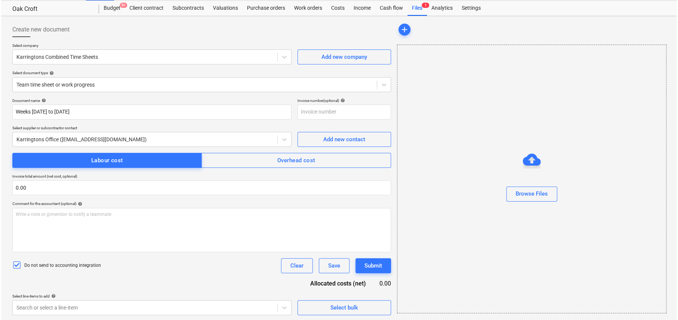
scroll to position [19, 0]
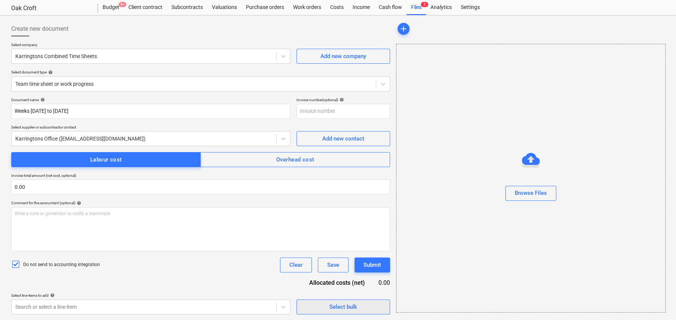
click at [346, 308] on div "Select bulk" at bounding box center [343, 307] width 28 height 10
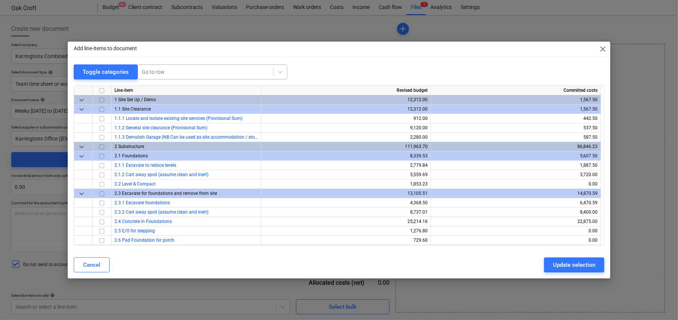
click at [167, 72] on div at bounding box center [206, 71] width 128 height 7
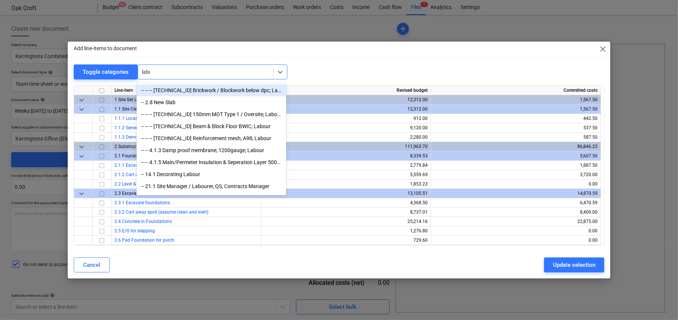
type input "labour"
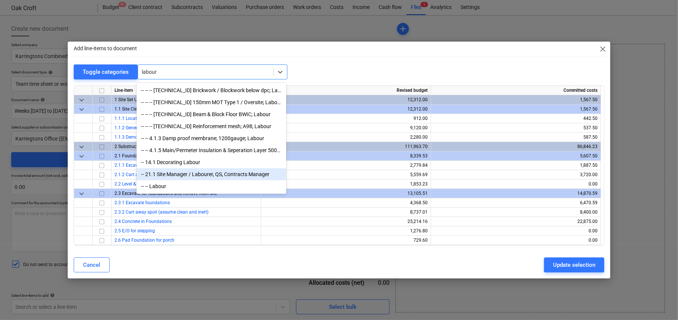
click at [180, 173] on div "-- 21.1 Site Manager / Labourer, QS, Contracts Manager" at bounding box center [212, 174] width 150 height 12
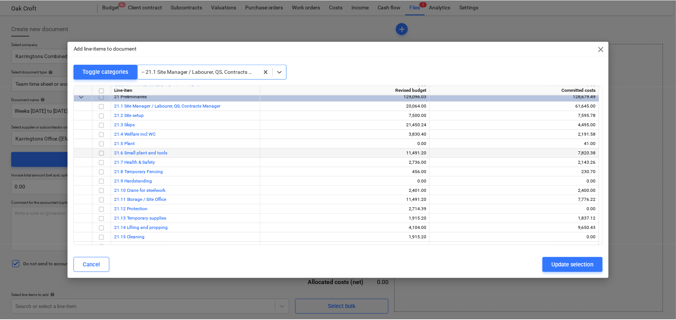
scroll to position [2114, 0]
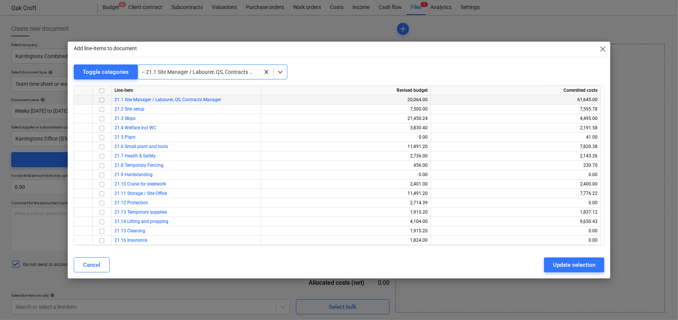
click at [101, 97] on input "checkbox" at bounding box center [101, 99] width 9 height 9
click at [583, 266] on div "Update selection" at bounding box center [574, 265] width 42 height 10
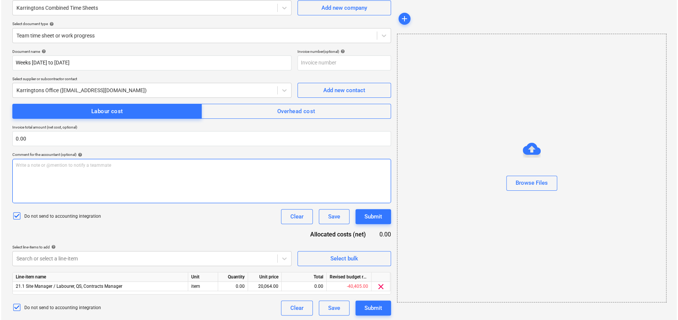
scroll to position [68, 0]
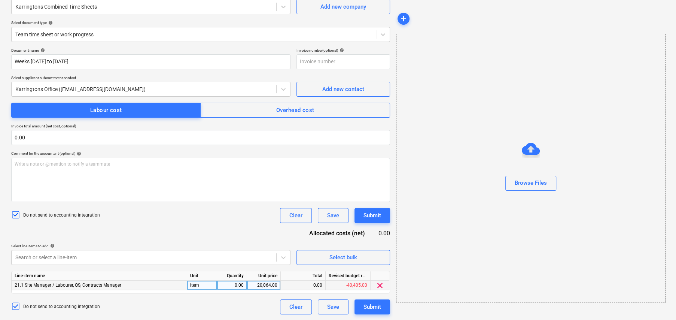
click at [241, 287] on div "0.00" at bounding box center [232, 284] width 24 height 9
type input "1600"
click at [238, 285] on div "1,600.00" at bounding box center [232, 284] width 24 height 9
type input "1"
type input "600"
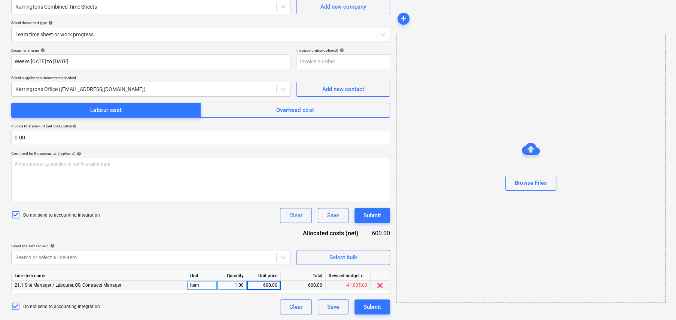
click at [241, 284] on div "1.00" at bounding box center [232, 284] width 24 height 9
type input "0"
click at [375, 307] on div "Submit" at bounding box center [372, 307] width 18 height 10
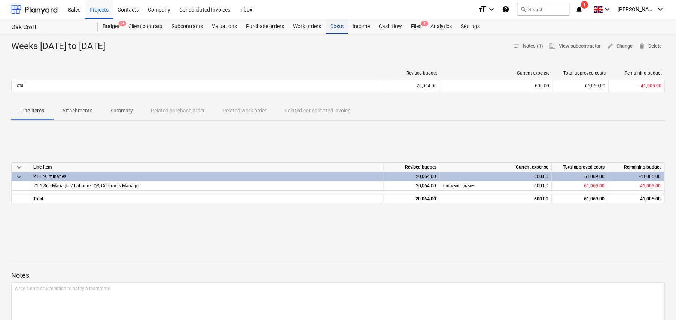
click at [334, 27] on div "Costs" at bounding box center [337, 26] width 22 height 15
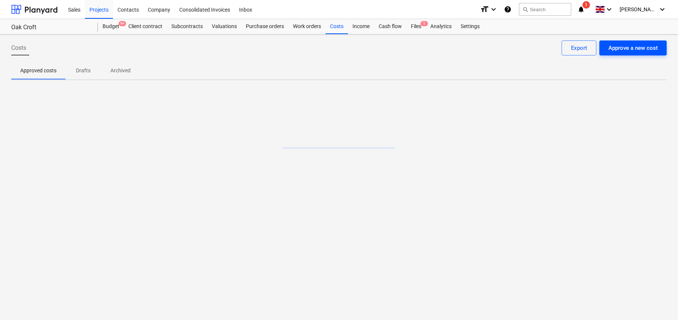
click at [628, 51] on div "Approve a new cost" at bounding box center [632, 48] width 49 height 10
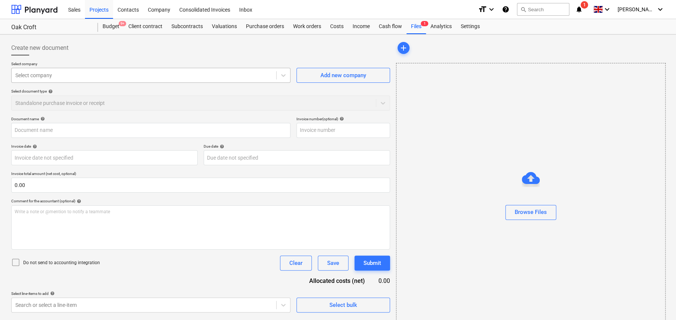
click at [139, 77] on div at bounding box center [143, 74] width 257 height 7
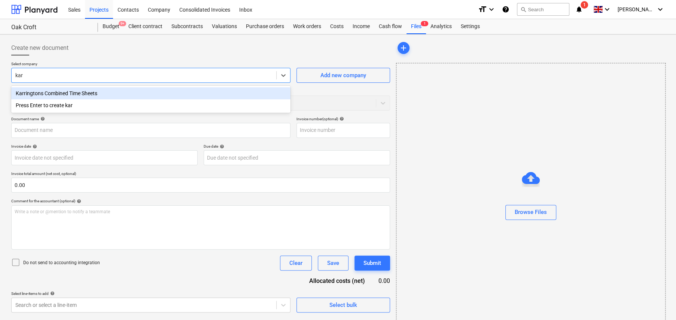
type input "[PERSON_NAME]"
click at [84, 93] on div "Karringtons Combined Time Sheets" at bounding box center [150, 93] width 279 height 12
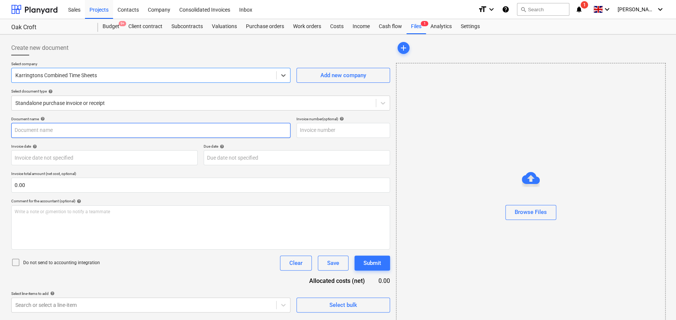
click at [63, 128] on input "text" at bounding box center [150, 130] width 279 height 15
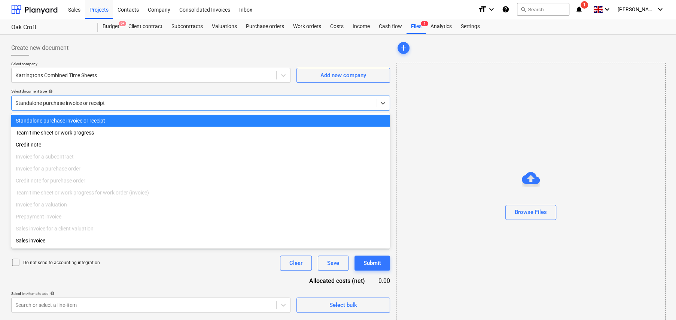
click at [82, 101] on div at bounding box center [193, 102] width 357 height 7
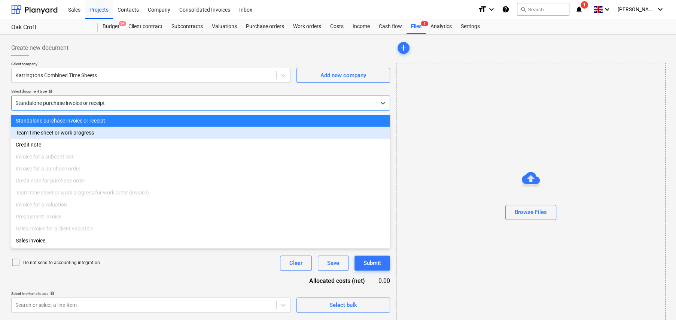
click at [67, 135] on div "Team time sheet or work progress" at bounding box center [200, 132] width 379 height 12
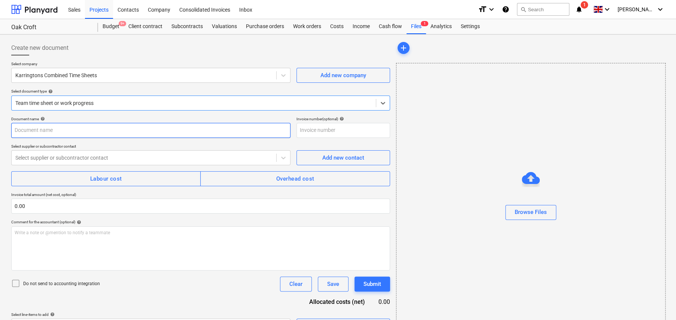
click at [62, 128] on input "text" at bounding box center [150, 130] width 279 height 15
type input "t"
type input "Weeks [DATE] to [DATE]"
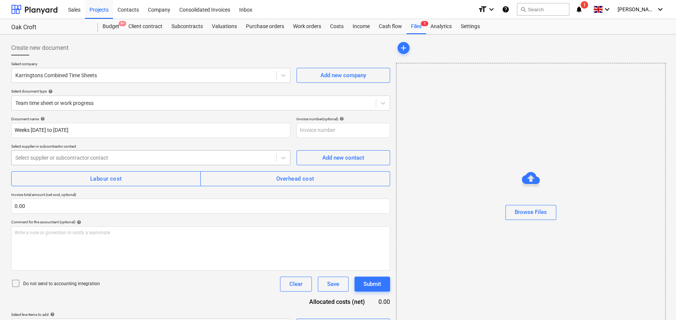
click at [88, 158] on div at bounding box center [143, 157] width 257 height 7
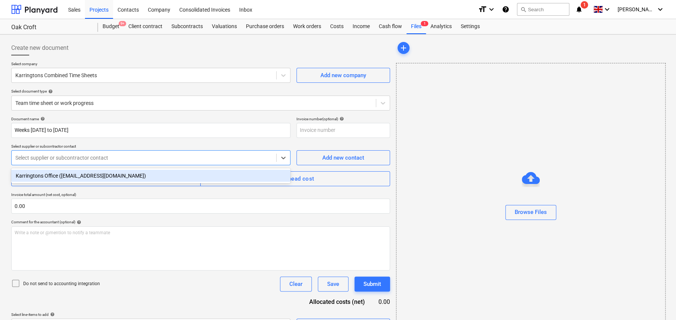
click at [92, 169] on div "Karringtons Office ([EMAIL_ADDRESS][DOMAIN_NAME])" at bounding box center [150, 175] width 279 height 15
click at [94, 172] on div "Karringtons Office ([EMAIL_ADDRESS][DOMAIN_NAME])" at bounding box center [150, 176] width 279 height 12
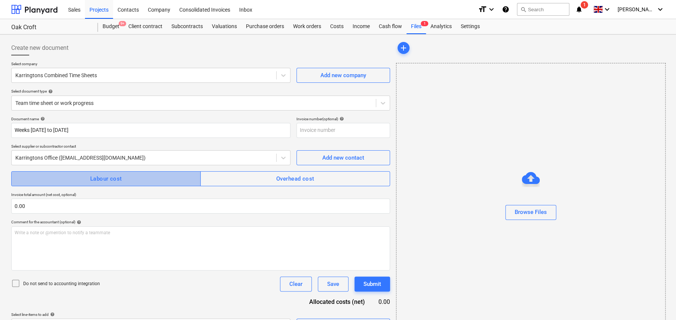
click at [96, 177] on div "Labour cost" at bounding box center [106, 179] width 32 height 10
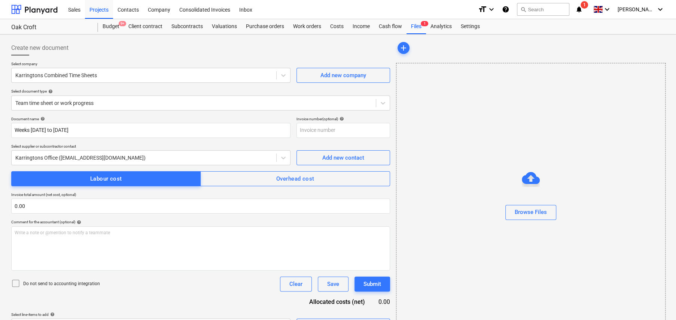
click at [14, 281] on icon at bounding box center [15, 282] width 9 height 9
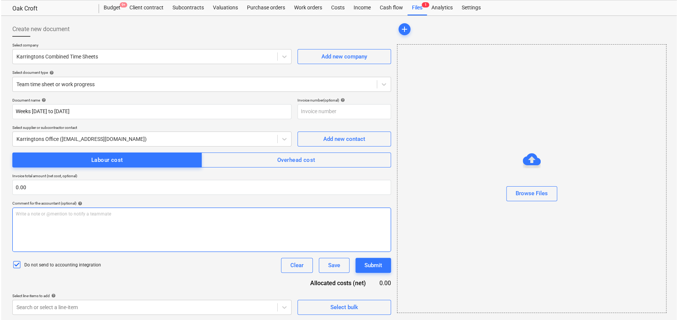
scroll to position [19, 0]
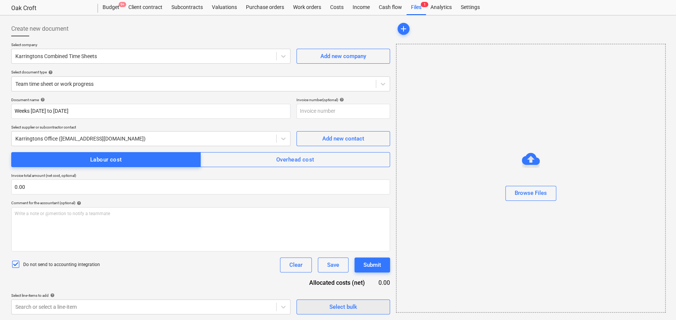
click at [354, 308] on div "Select bulk" at bounding box center [343, 307] width 28 height 10
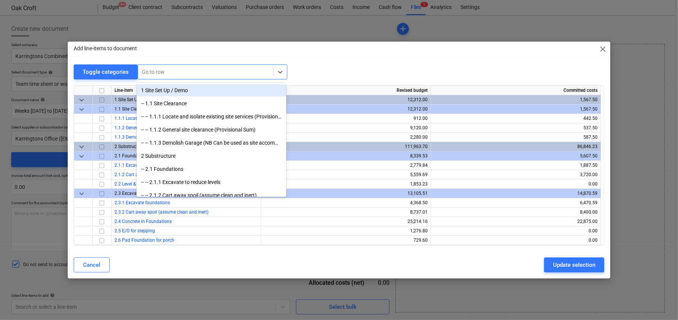
click at [159, 67] on div "Go to row" at bounding box center [205, 72] width 135 height 10
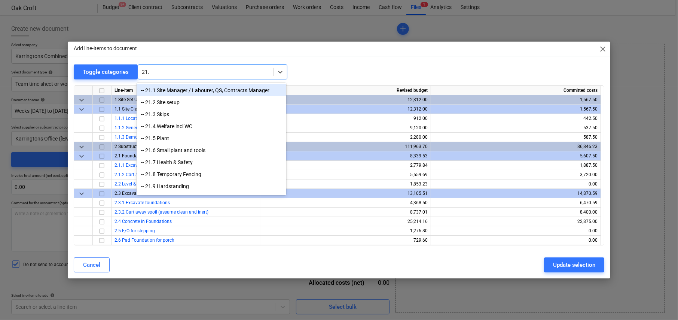
type input "21.1"
click at [167, 89] on div "-- 21.1 Site Manager / Labourer, QS, Contracts Manager" at bounding box center [212, 90] width 150 height 12
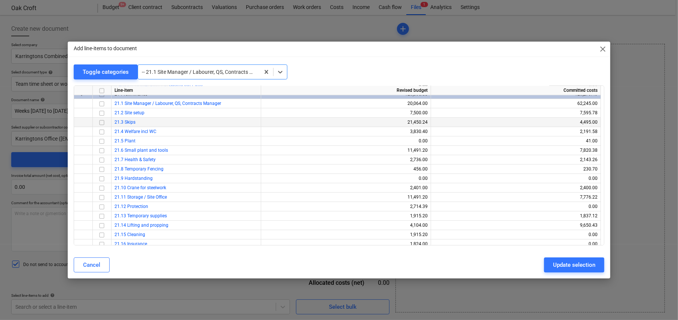
scroll to position [2114, 0]
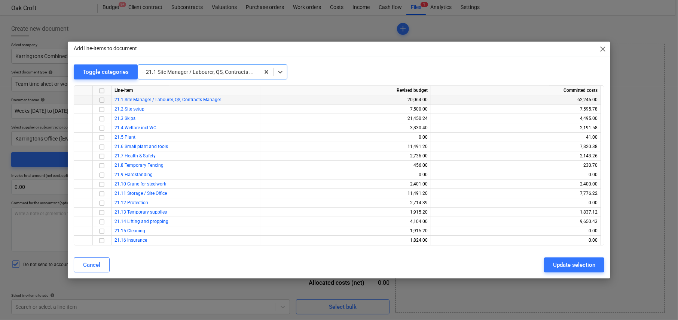
click at [102, 98] on input "checkbox" at bounding box center [101, 99] width 9 height 9
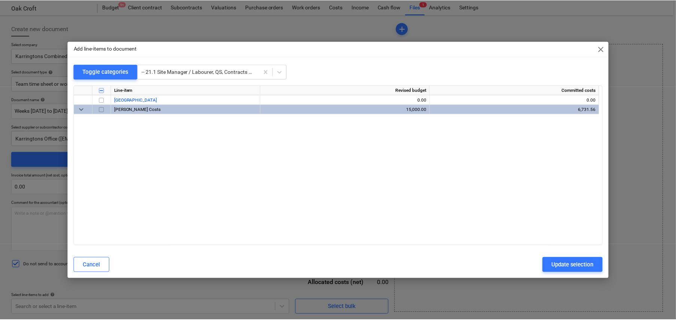
scroll to position [2301, 0]
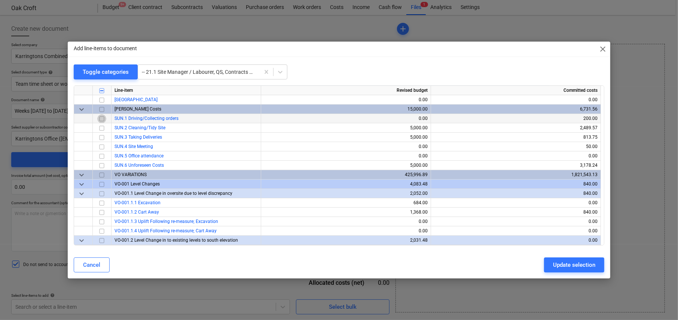
click at [103, 116] on input "checkbox" at bounding box center [101, 118] width 9 height 9
click at [101, 143] on input "checkbox" at bounding box center [101, 146] width 9 height 9
click at [580, 266] on div "Update selection" at bounding box center [574, 265] width 42 height 10
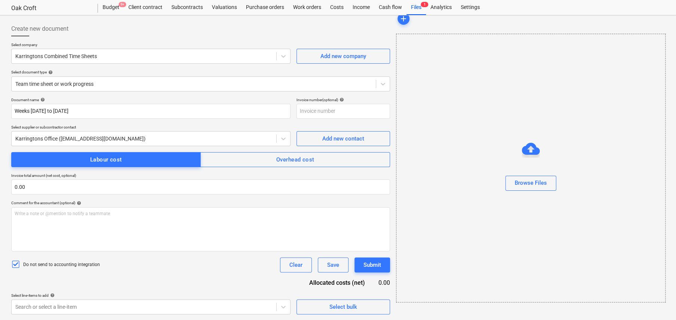
scroll to position [87, 0]
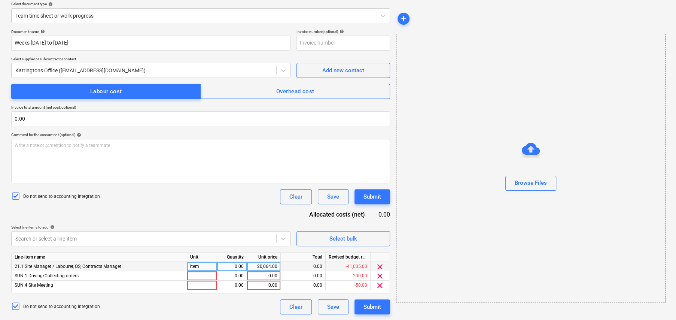
click at [202, 263] on div "item" at bounding box center [202, 266] width 30 height 9
type input "2820"
type input "80"
type input "2820"
type input "80"
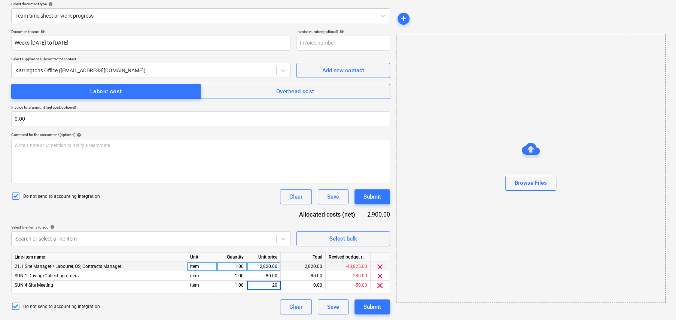
type input "200"
click at [374, 309] on div "Submit" at bounding box center [372, 307] width 18 height 10
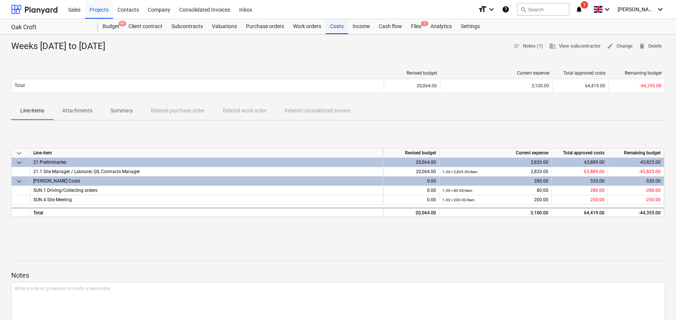
click at [336, 25] on div "Costs" at bounding box center [337, 26] width 22 height 15
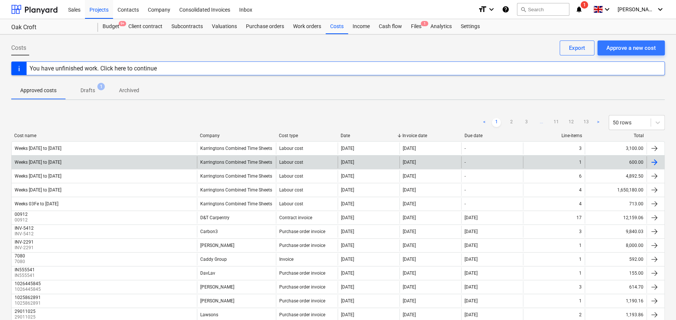
click at [211, 165] on div "Karringtons Combined Time Sheets" at bounding box center [236, 162] width 79 height 12
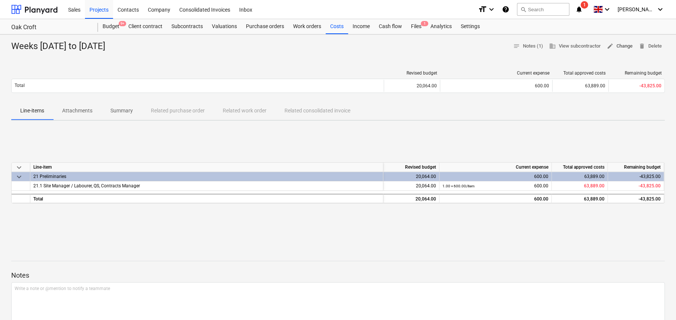
click at [619, 47] on span "edit Change" at bounding box center [620, 46] width 26 height 9
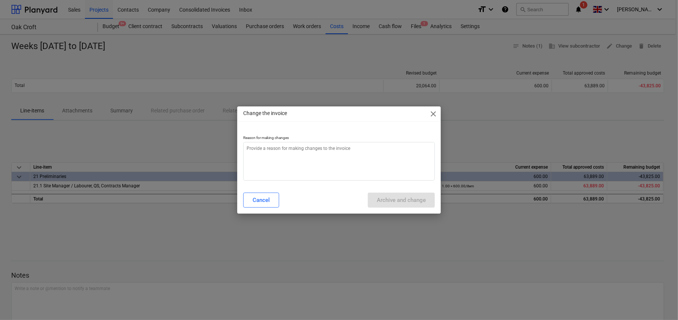
type textarea "x"
click at [300, 162] on textarea at bounding box center [339, 161] width 192 height 39
type textarea "W"
type textarea "x"
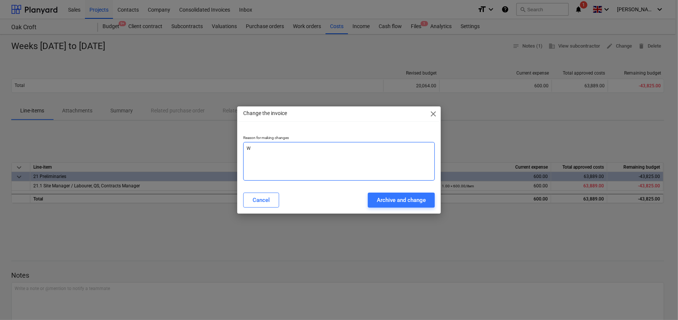
type textarea "Wr"
type textarea "x"
type textarea "Wro"
type textarea "x"
type textarea "Wron"
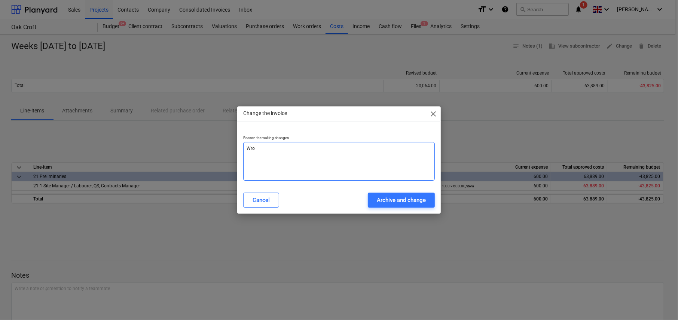
type textarea "x"
type textarea "Wrong"
type textarea "x"
type textarea "Wrong"
type textarea "x"
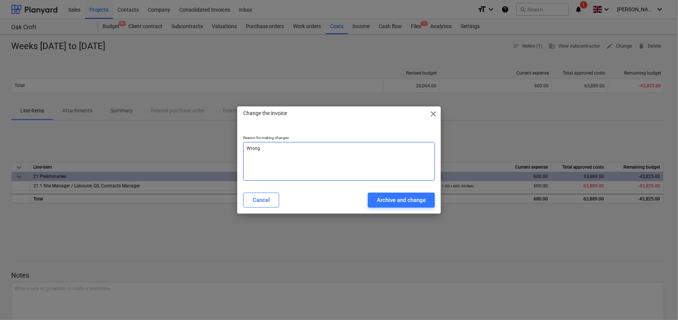
type textarea "Wrong s"
type textarea "x"
type textarea "Wrong su"
type textarea "x"
type textarea "Wrong sum"
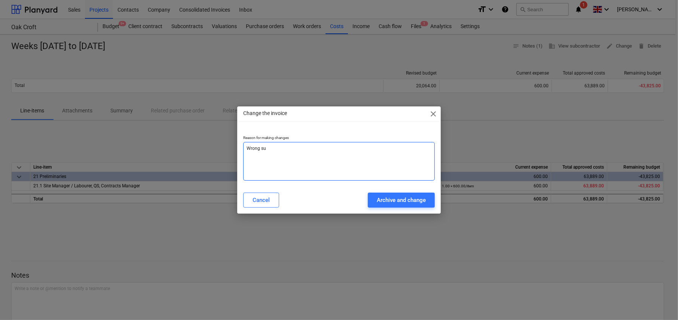
type textarea "x"
type textarea "Wrong sums"
type textarea "x"
type textarea "Wrong sums"
click at [405, 201] on div "Archive and change" at bounding box center [401, 200] width 49 height 10
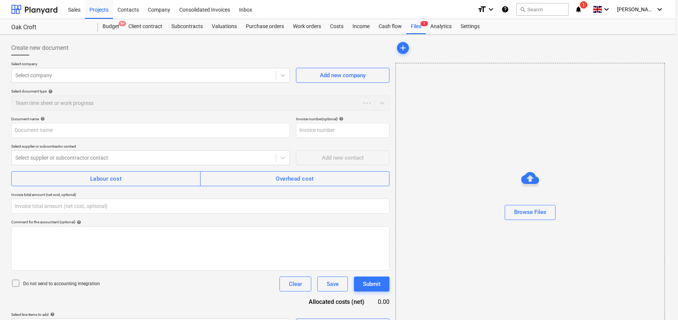
type textarea "x"
type input "0.00"
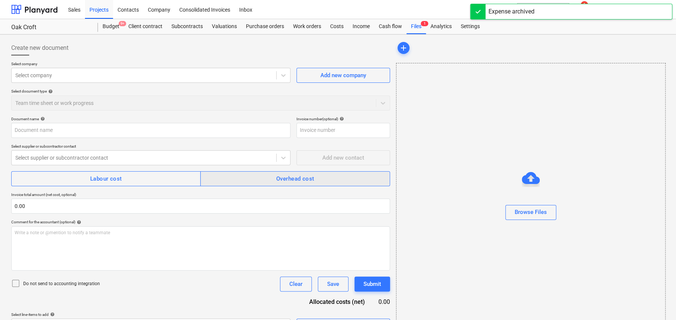
type input "Weeks [DATE] to [DATE]"
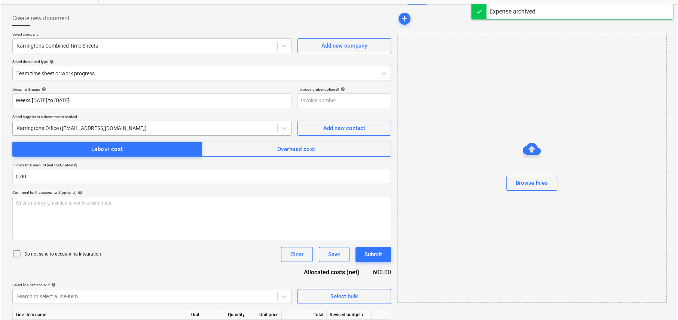
scroll to position [68, 0]
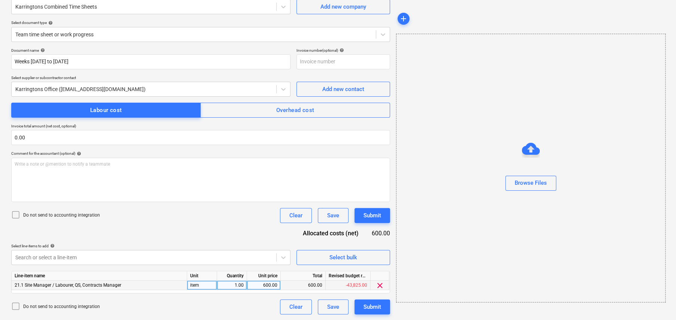
click at [272, 284] on div "600.00" at bounding box center [263, 284] width 27 height 9
type input "1100"
click at [379, 304] on div "Submit" at bounding box center [372, 307] width 18 height 10
